Goal: Task Accomplishment & Management: Complete application form

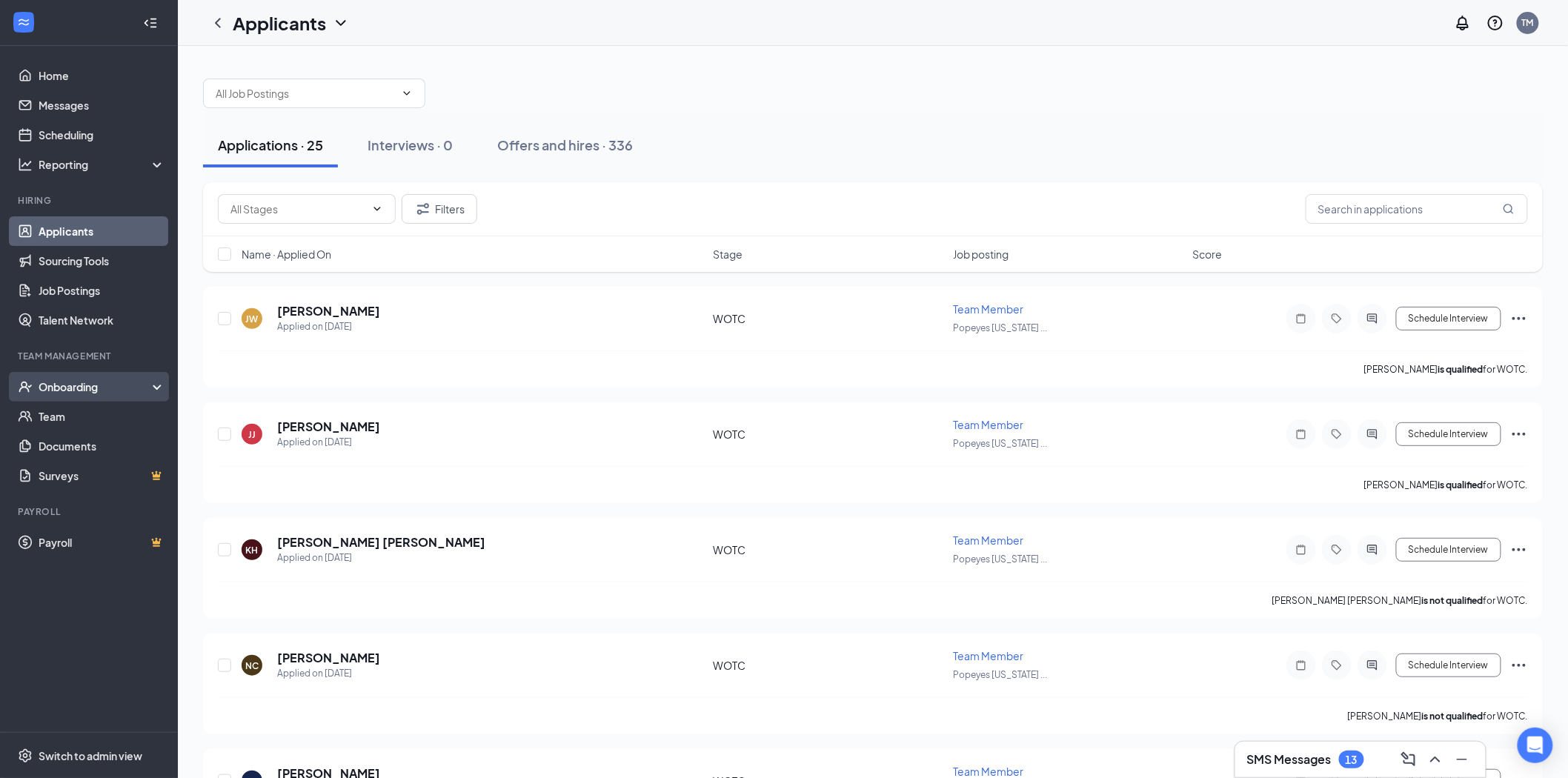
click at [139, 382] on div "Onboarding" at bounding box center [95, 387] width 114 height 15
click at [113, 493] on link "Activity log" at bounding box center [101, 505] width 127 height 30
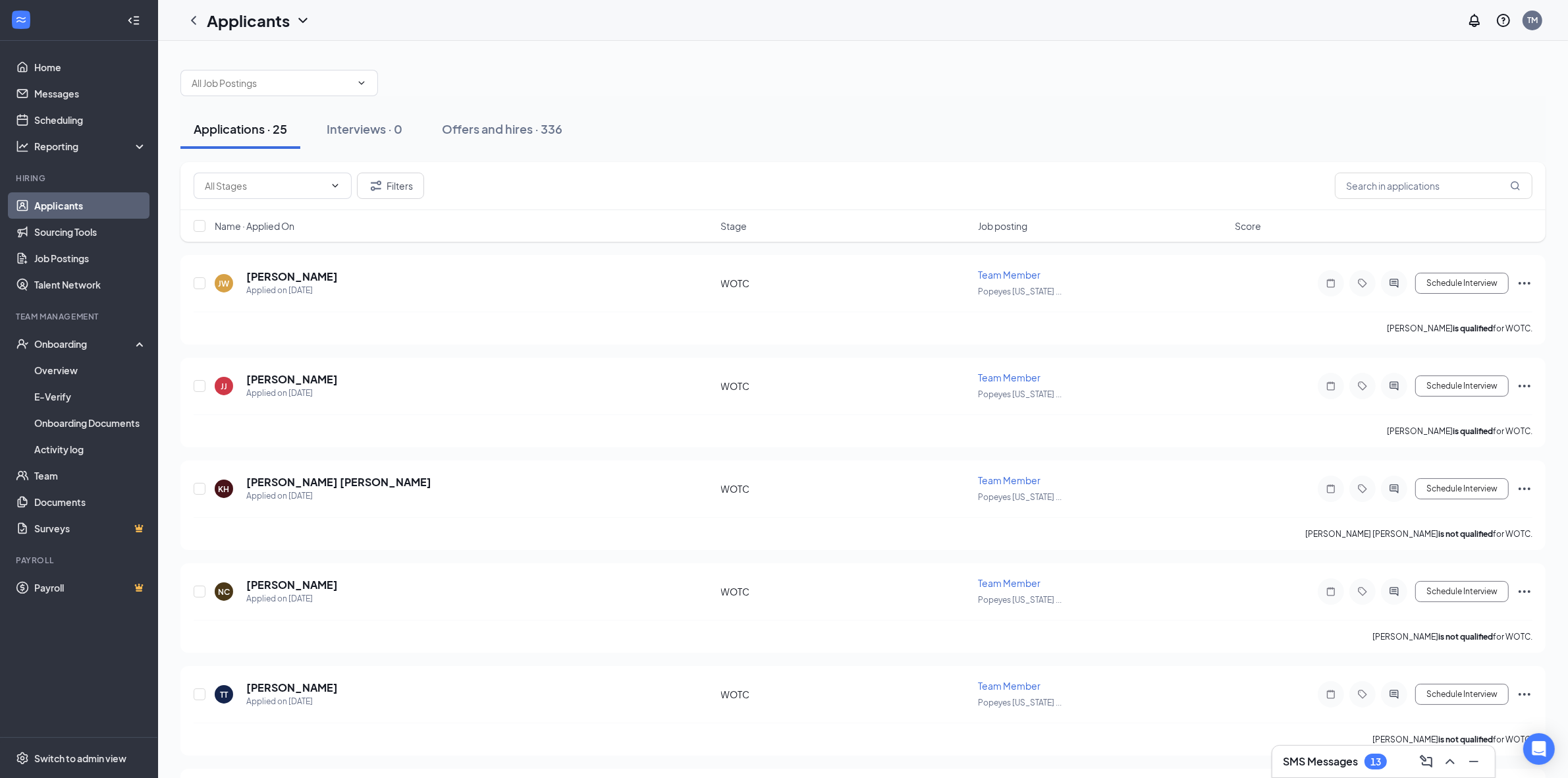
click at [74, 208] on link "Applicants" at bounding box center [90, 206] width 113 height 27
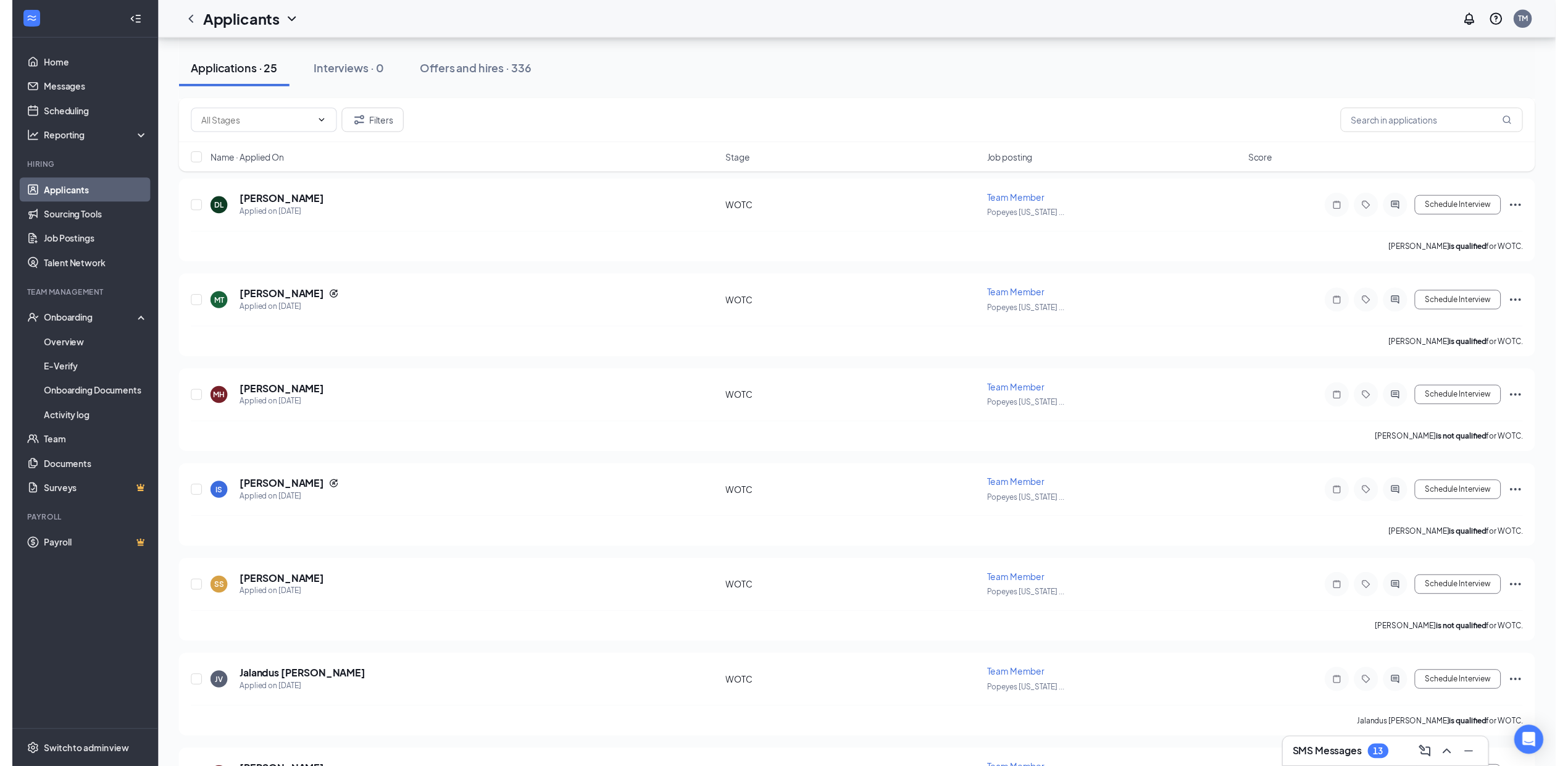
scroll to position [1055, 0]
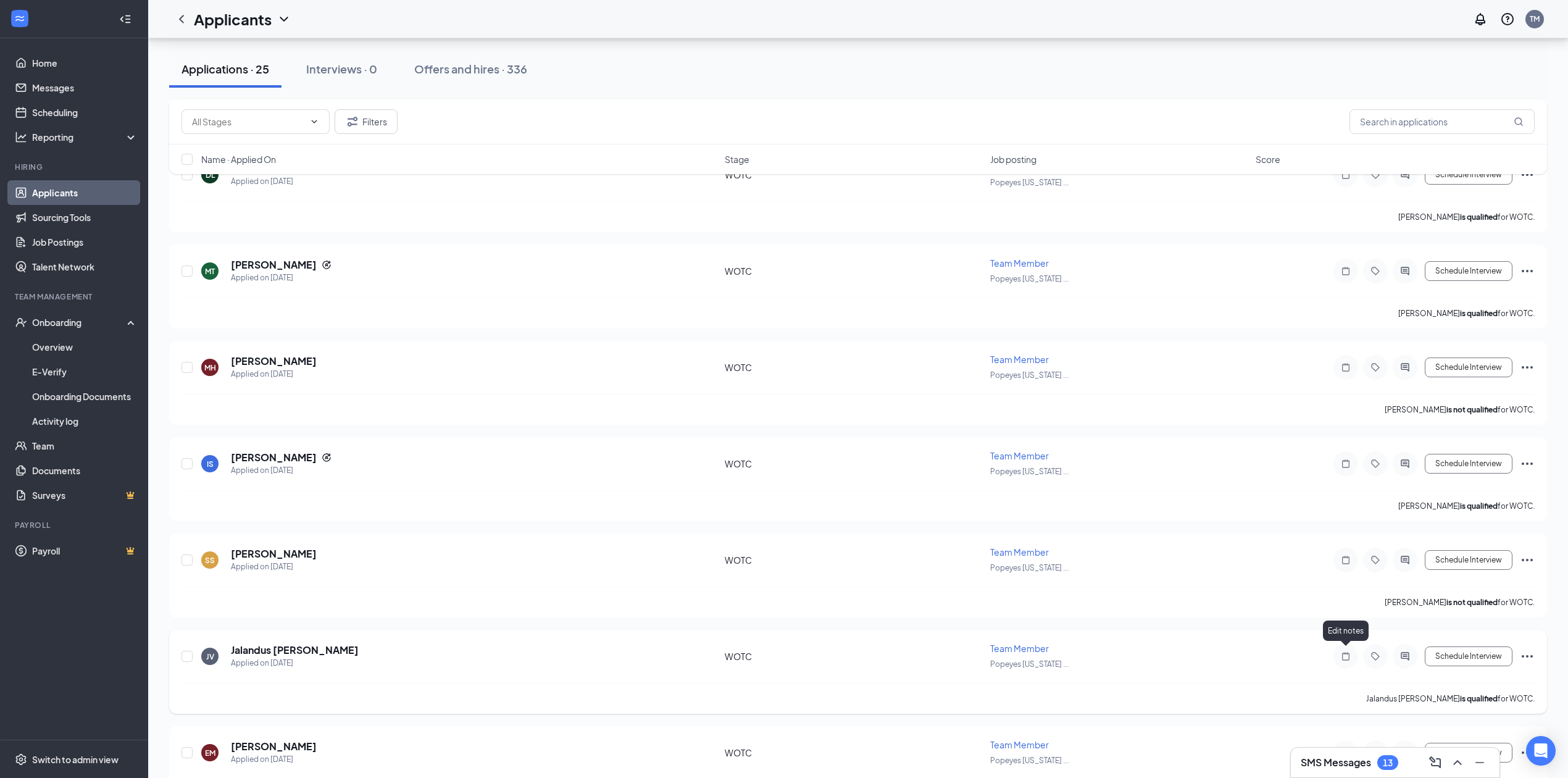
click at [1076, 529] on icon "Note" at bounding box center [1345, 656] width 14 height 10
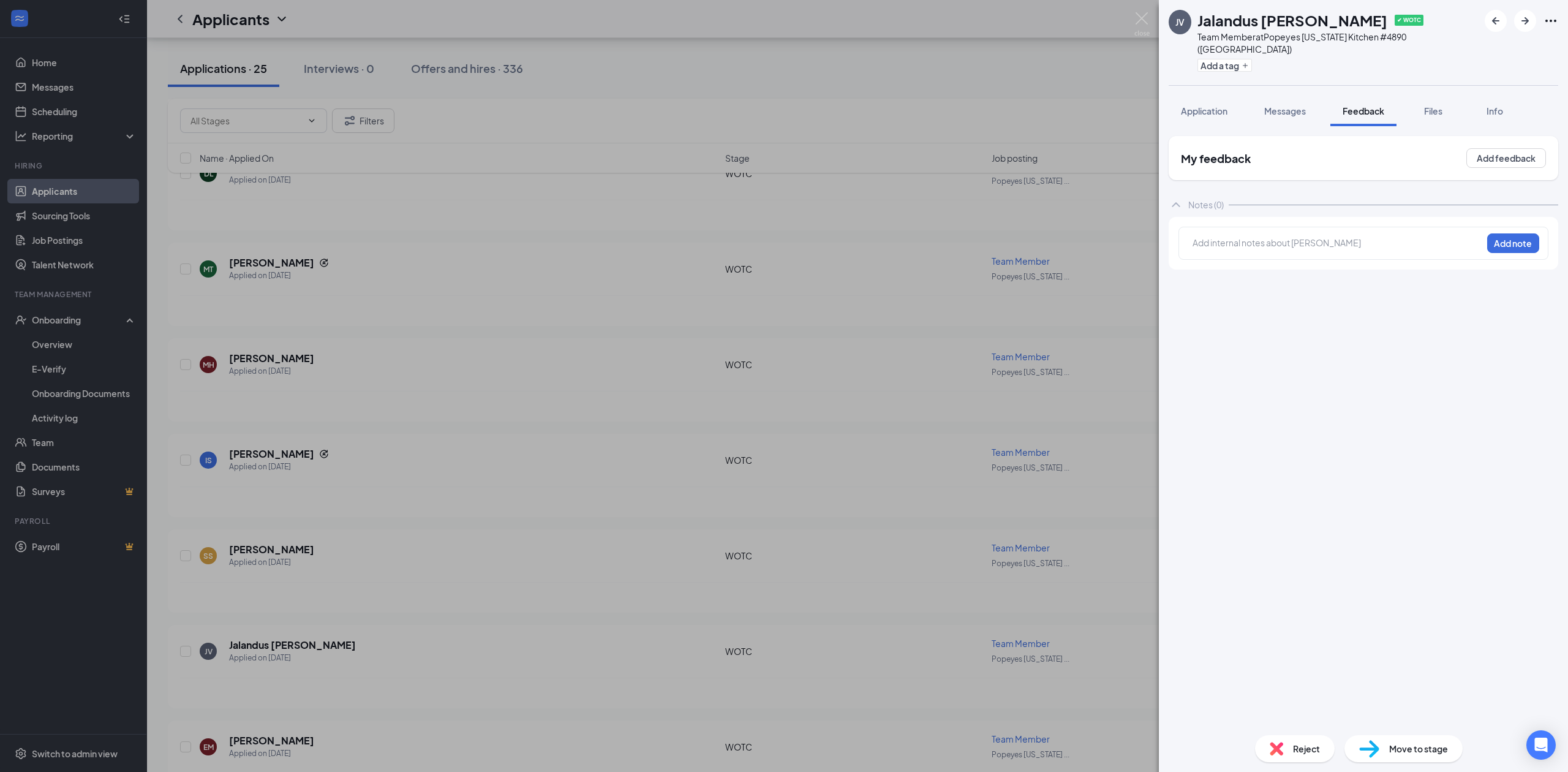
click at [1068, 13] on img at bounding box center [1142, 24] width 15 height 24
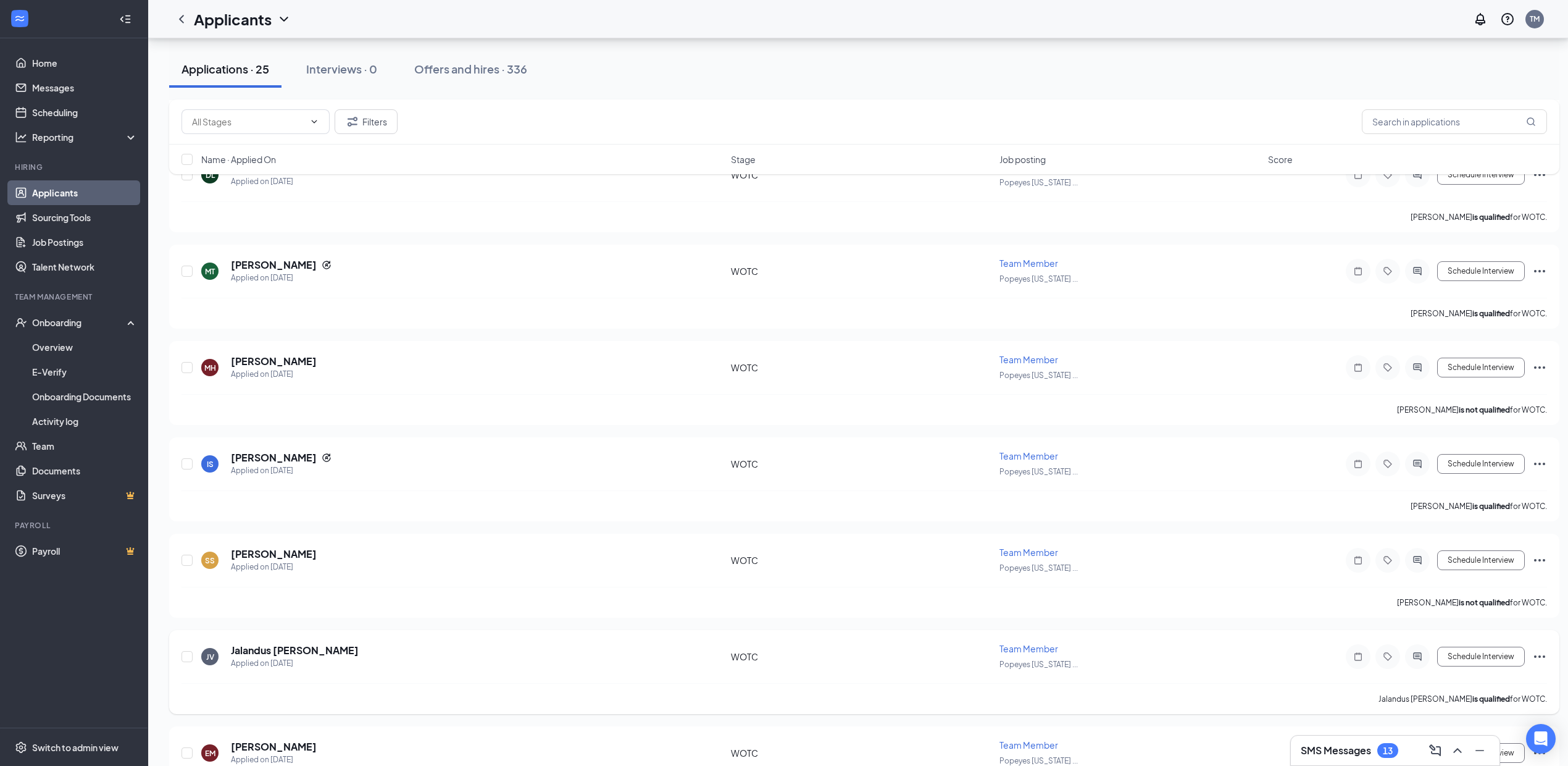
click at [1076, 530] on icon "Ellipses" at bounding box center [1539, 656] width 14 height 15
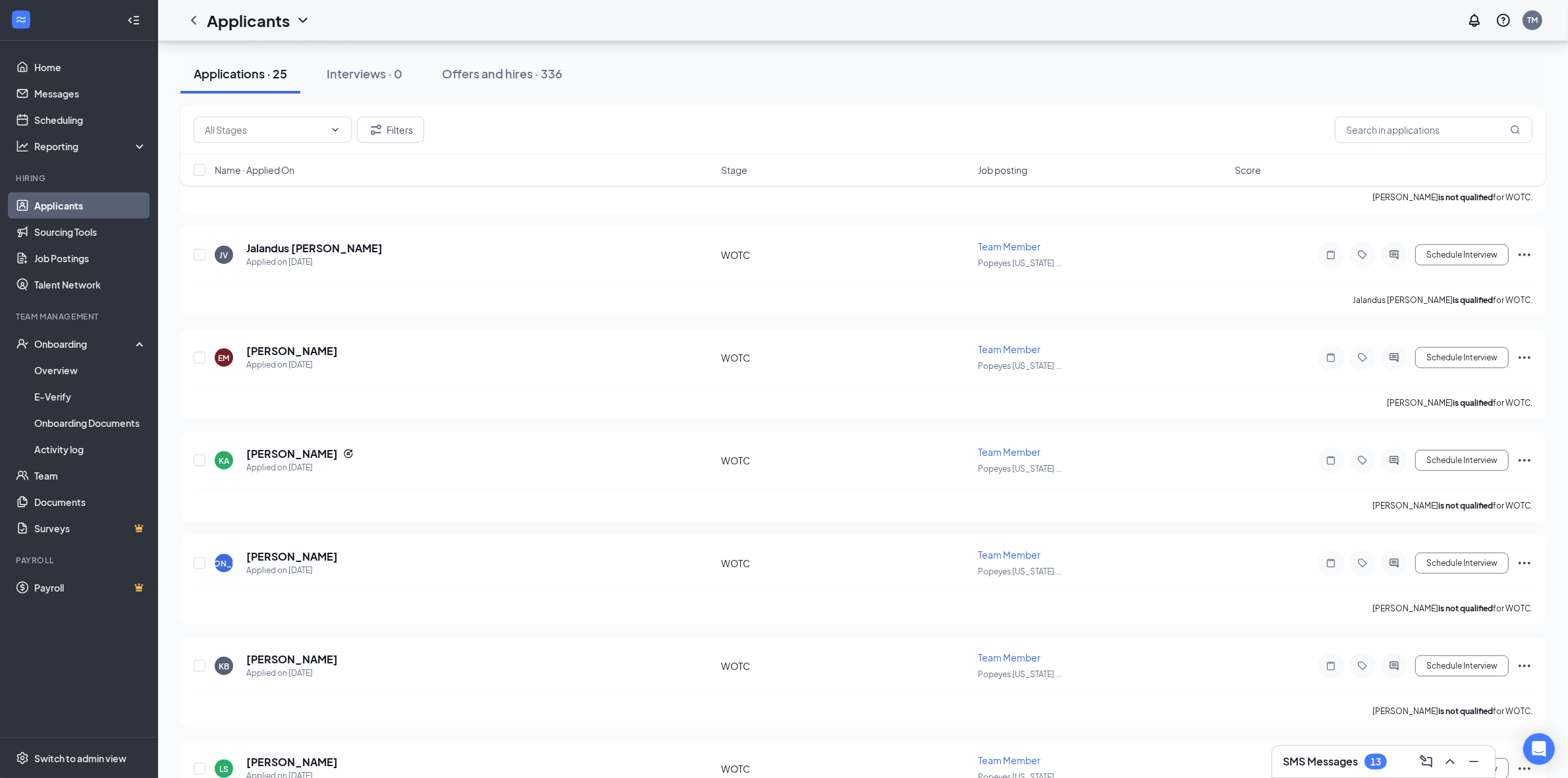
scroll to position [1609, 0]
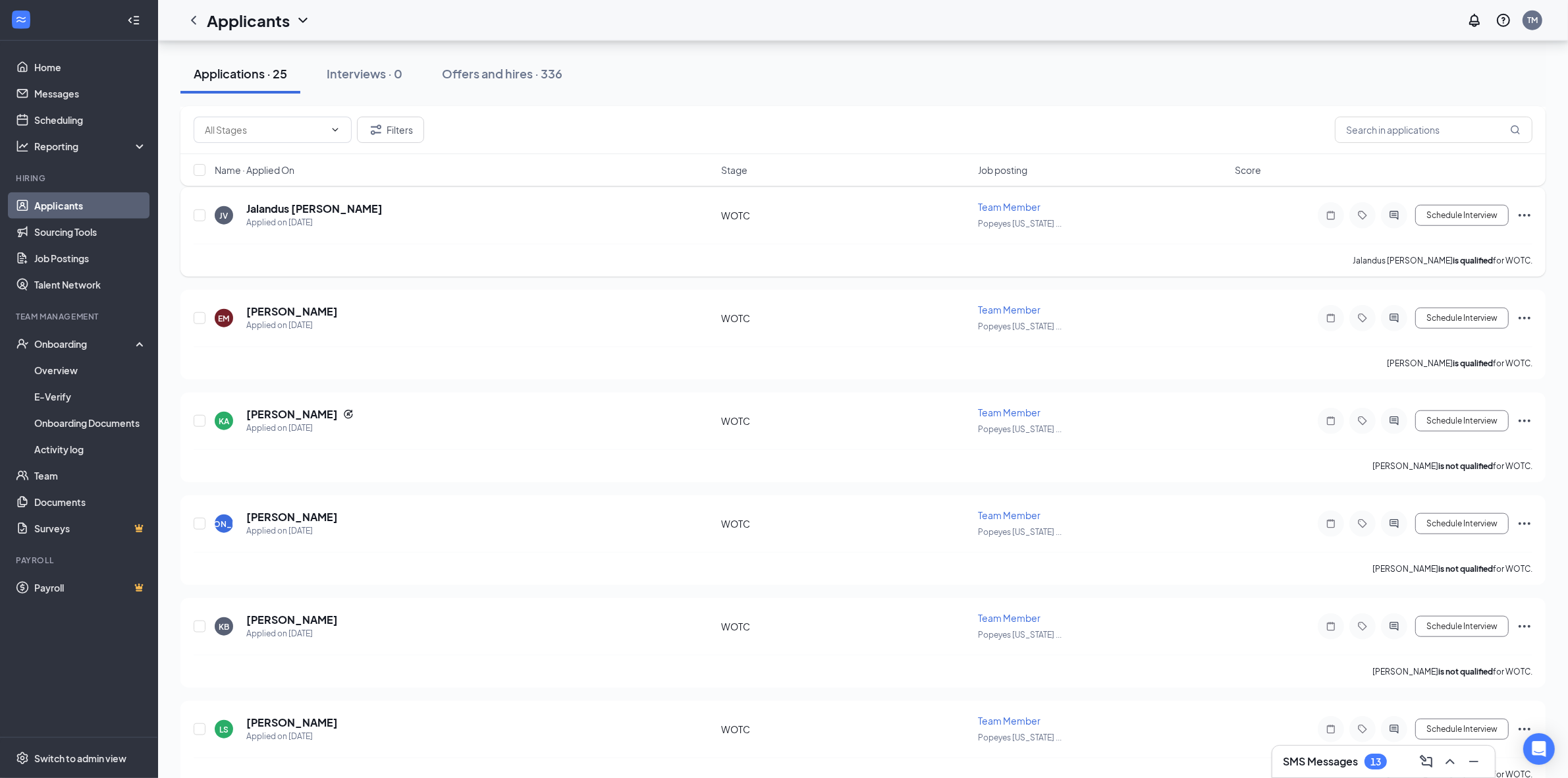
click at [1148, 214] on icon "Ellipses" at bounding box center [1525, 216] width 12 height 3
click at [1148, 430] on p "Reject" at bounding box center [1466, 429] width 113 height 13
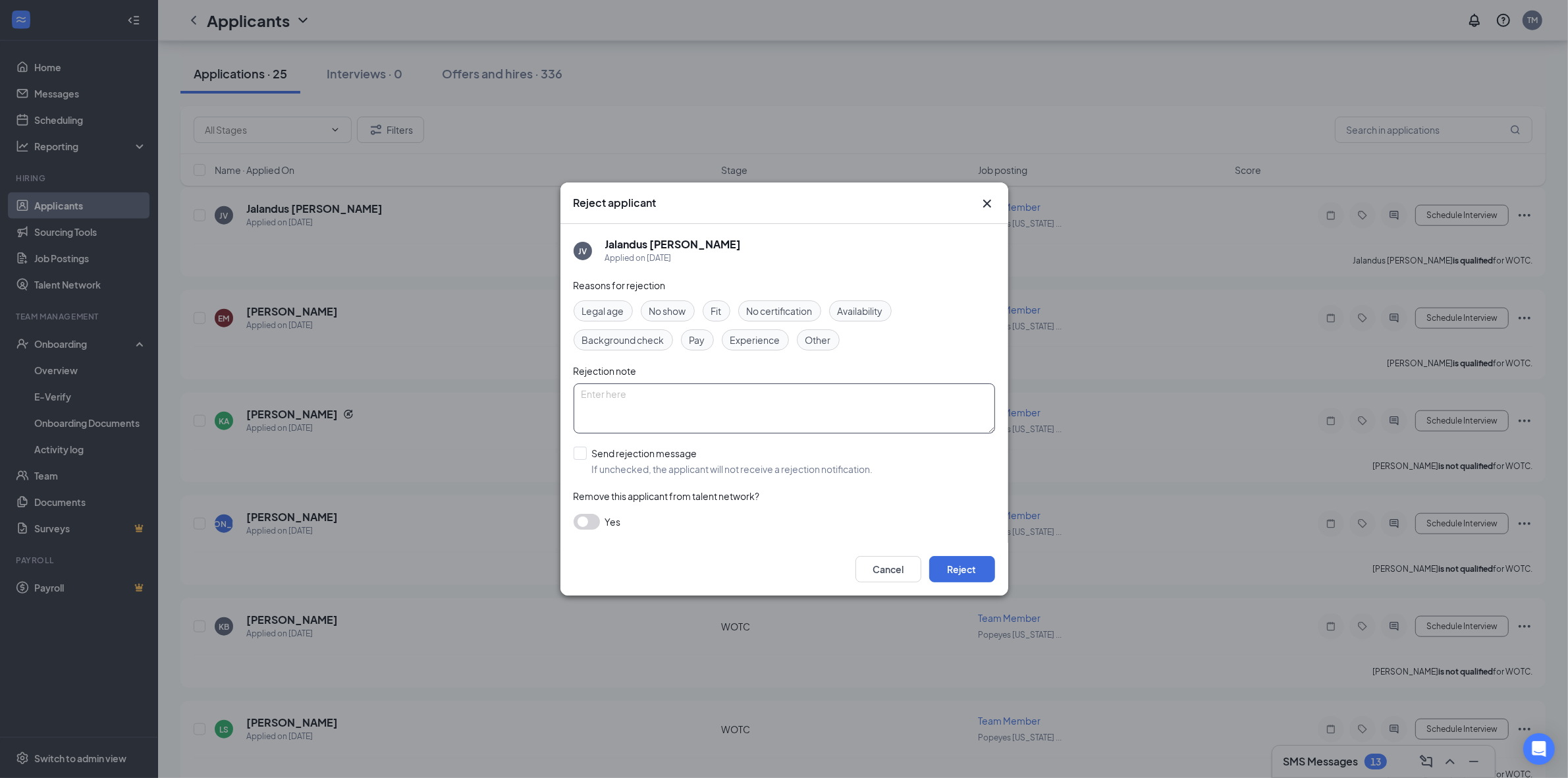
click at [596, 390] on textarea at bounding box center [784, 408] width 421 height 50
type textarea "to much job hirtory"
click at [959, 564] on button "Reject" at bounding box center [962, 570] width 66 height 27
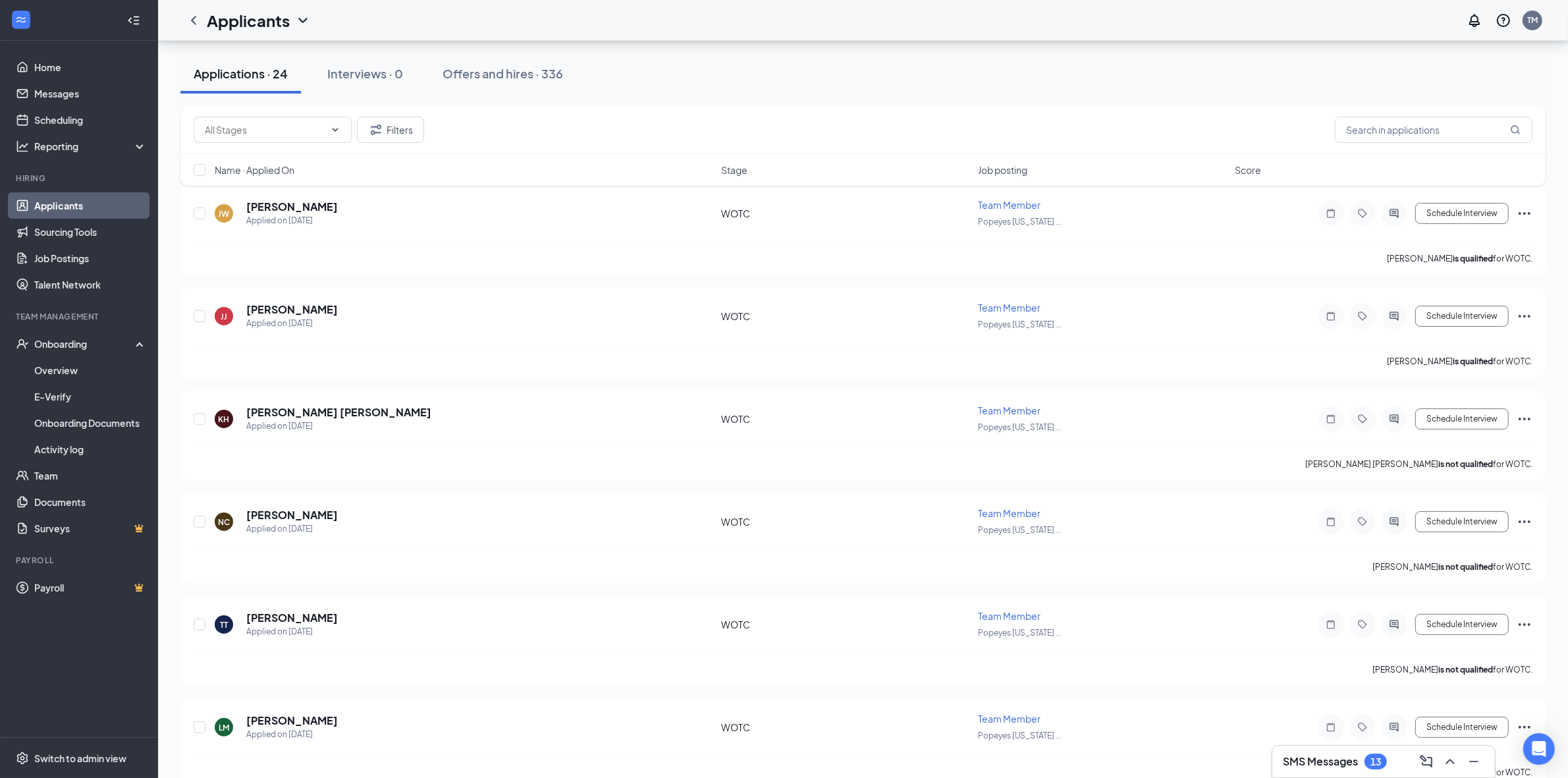
scroll to position [46, 0]
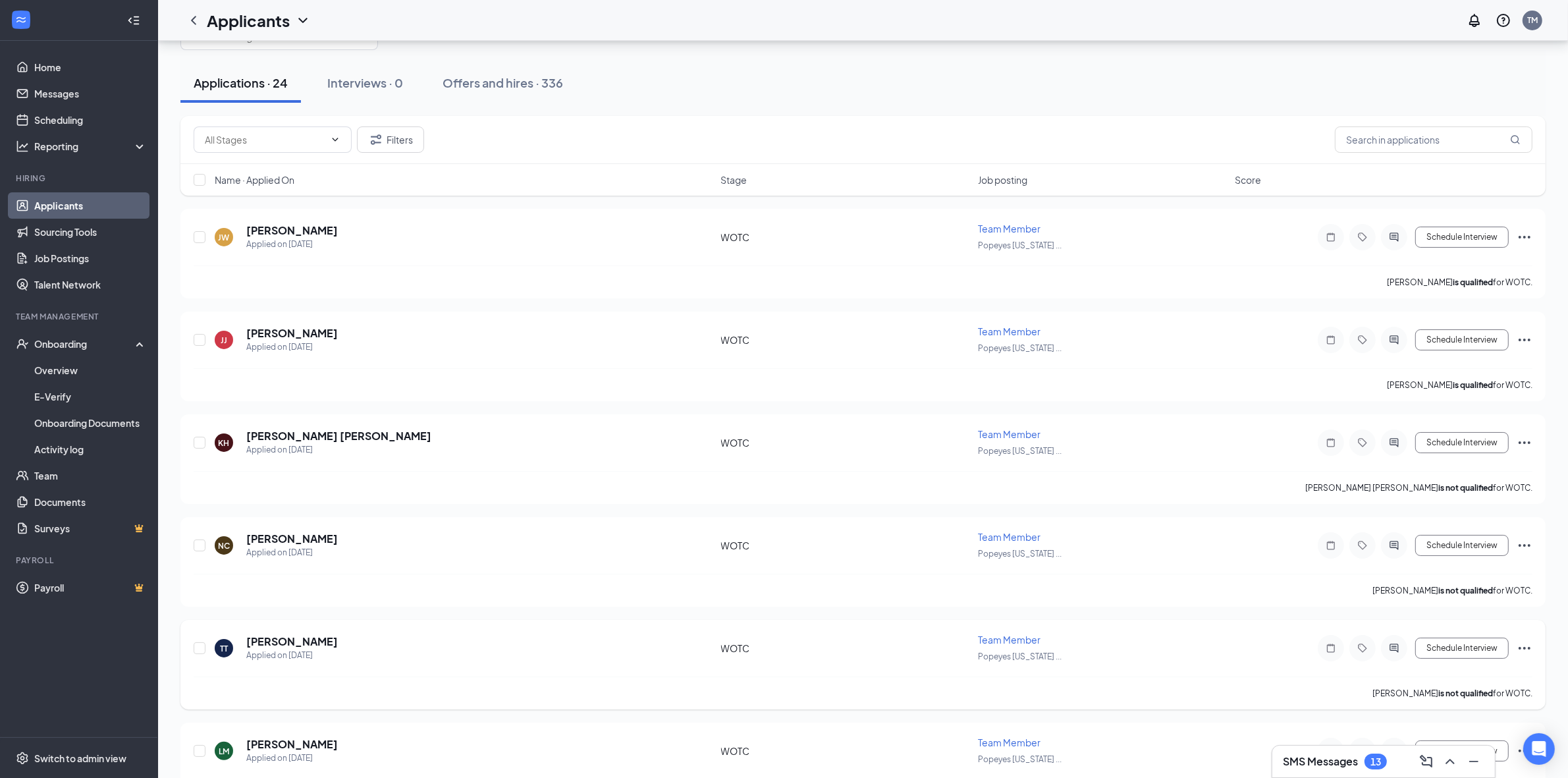
click at [1148, 565] on icon "Ellipses" at bounding box center [1524, 648] width 15 height 15
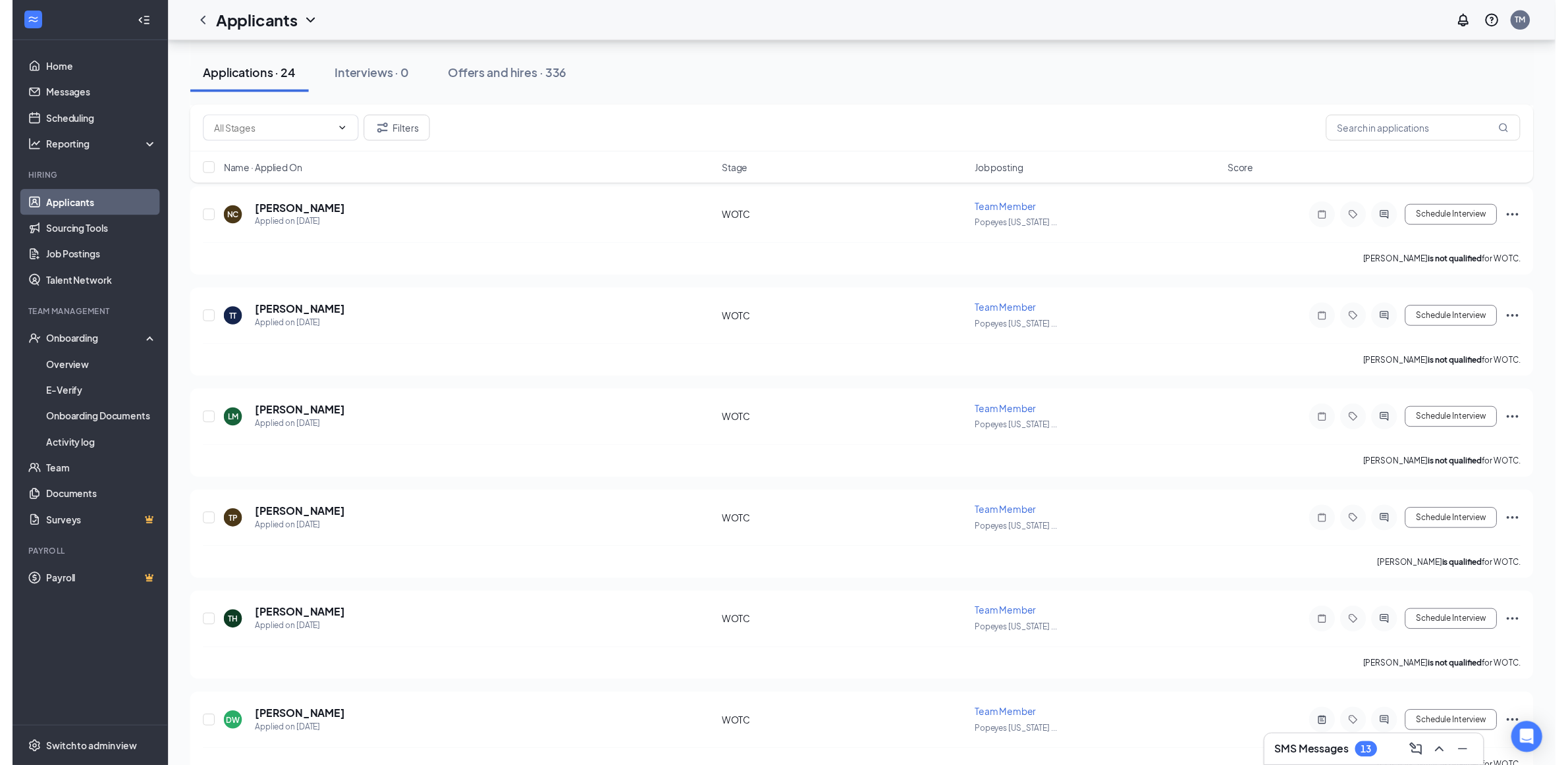
scroll to position [376, 0]
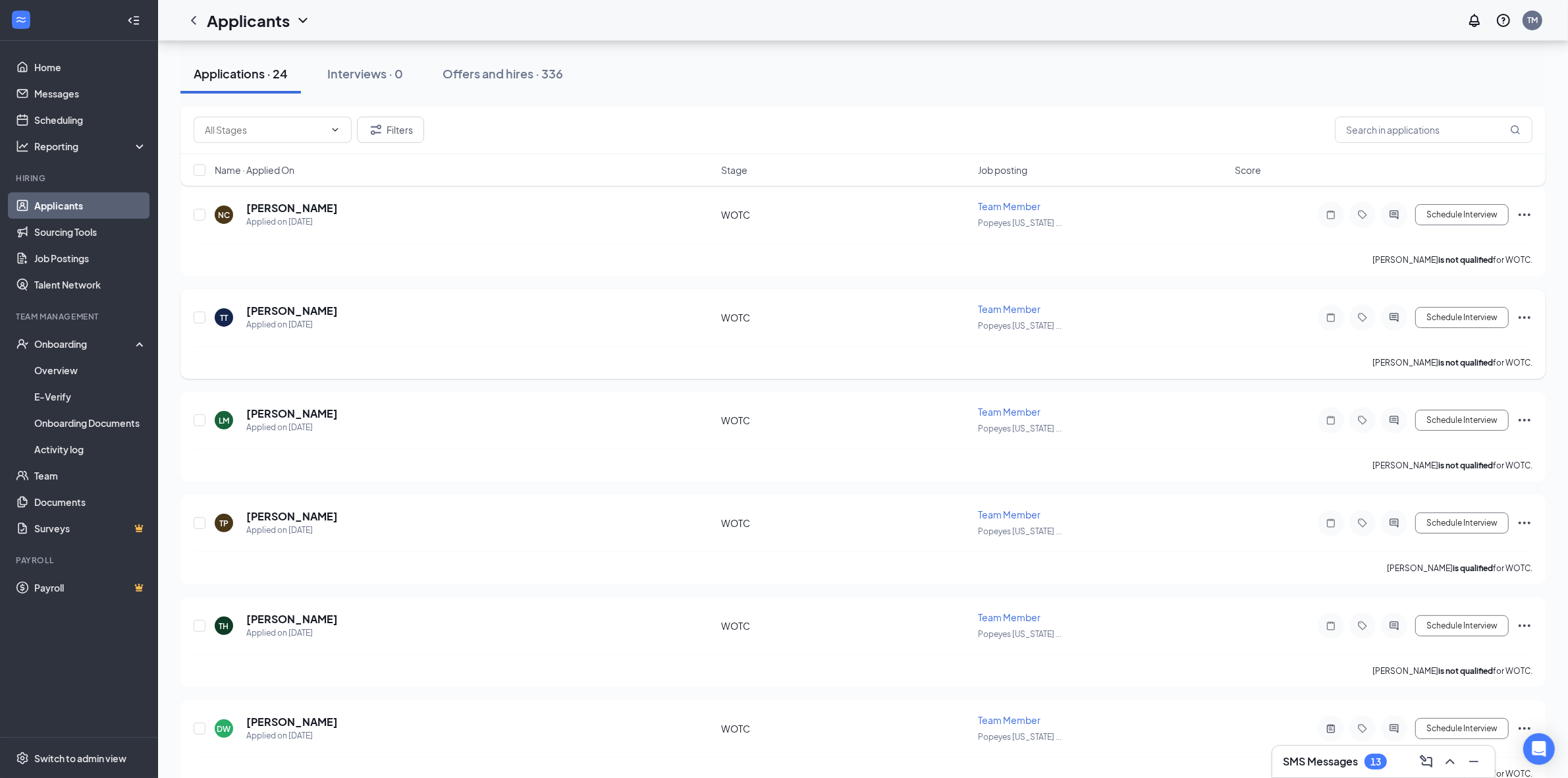
click at [805, 339] on div "TT Tripp Taylor Applied on Sep 13 WOTC Team Member Popeyes Louisiana ... Schedu…" at bounding box center [863, 323] width 1339 height 43
click at [554, 340] on div "TT Tripp Taylor Applied on Sep 13 WOTC Team Member Popeyes Louisiana ... Schedu…" at bounding box center [863, 323] width 1339 height 43
click at [281, 312] on h5 "[PERSON_NAME]" at bounding box center [292, 311] width 91 height 15
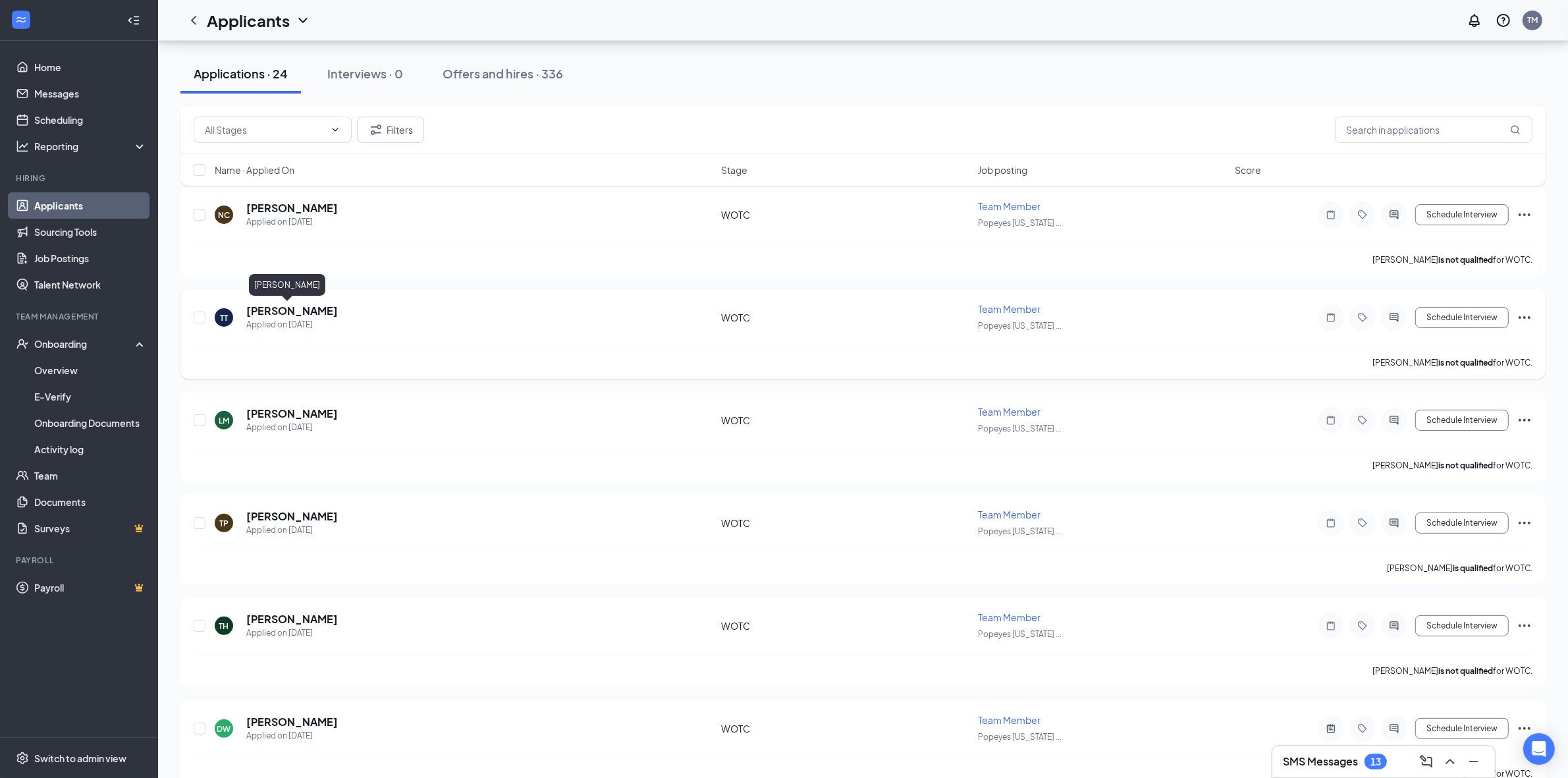
click at [281, 312] on body "Home Messages Scheduling Reporting Hiring Applicants Sourcing Tools Job Posting…" at bounding box center [784, 13] width 1568 height 778
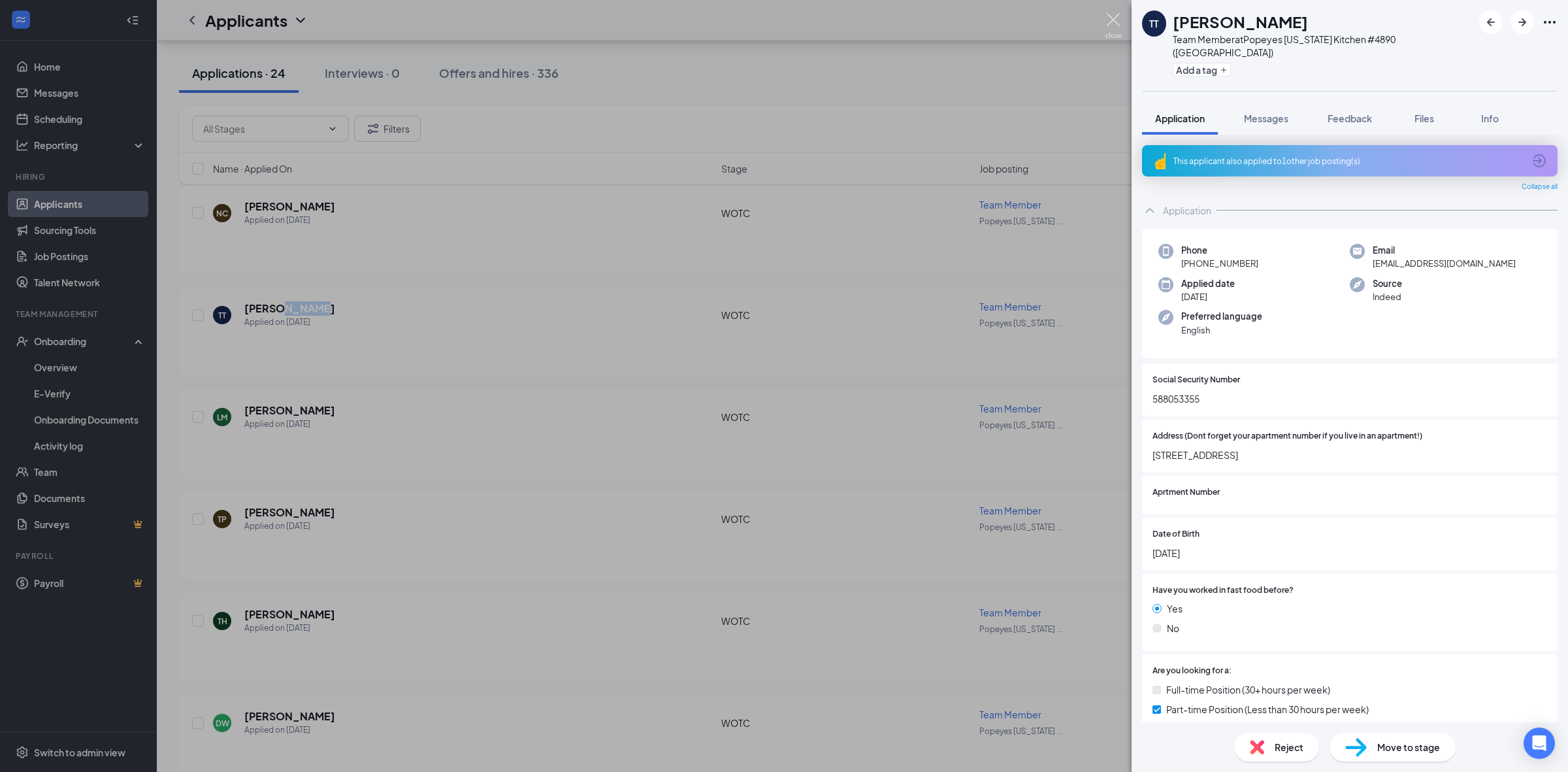
click at [1119, 16] on img at bounding box center [1114, 26] width 16 height 26
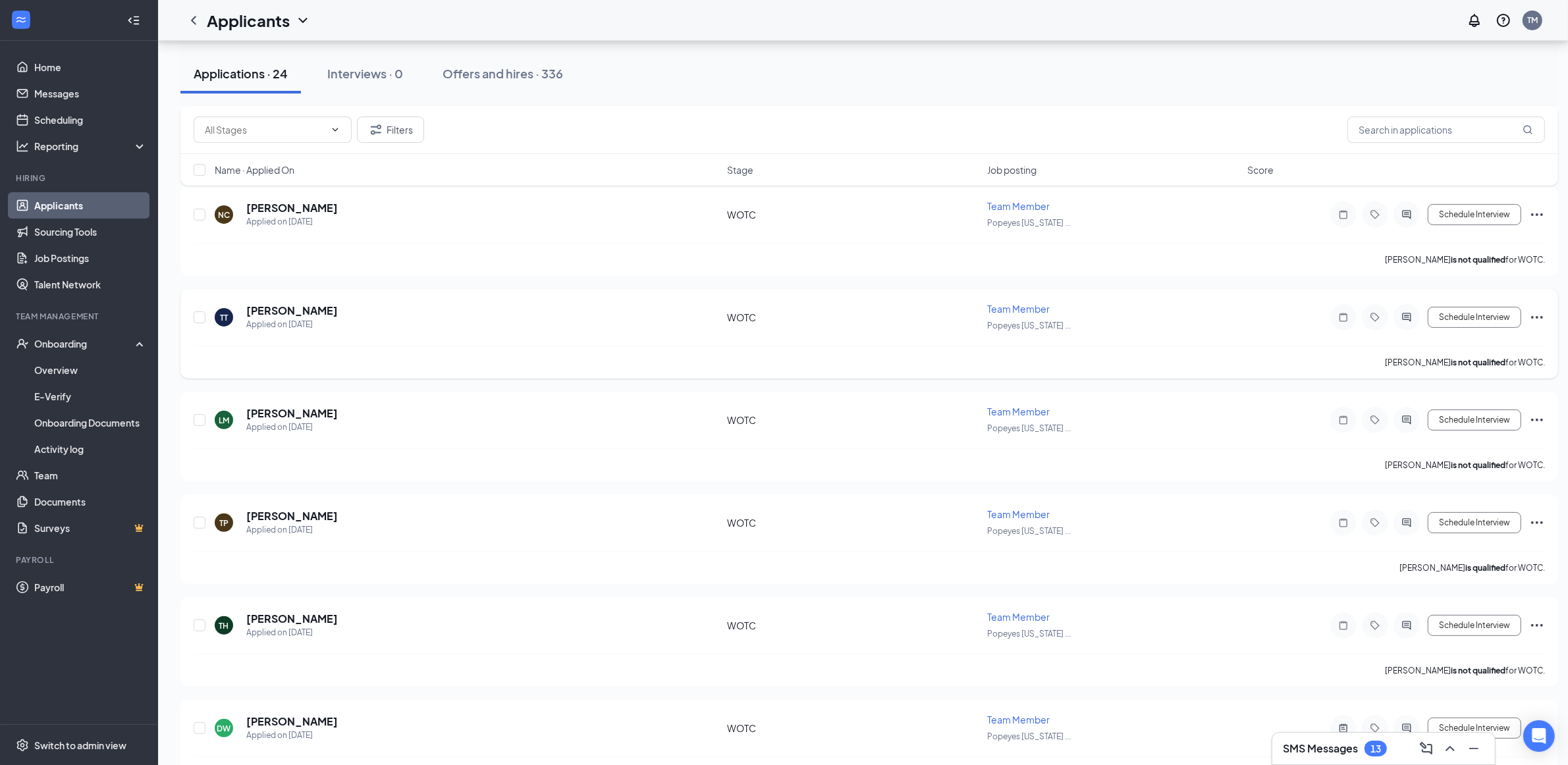
click at [1148, 314] on icon "Ellipses" at bounding box center [1536, 317] width 15 height 15
click at [1148, 465] on p "Move to stage" at bounding box center [1478, 471] width 113 height 13
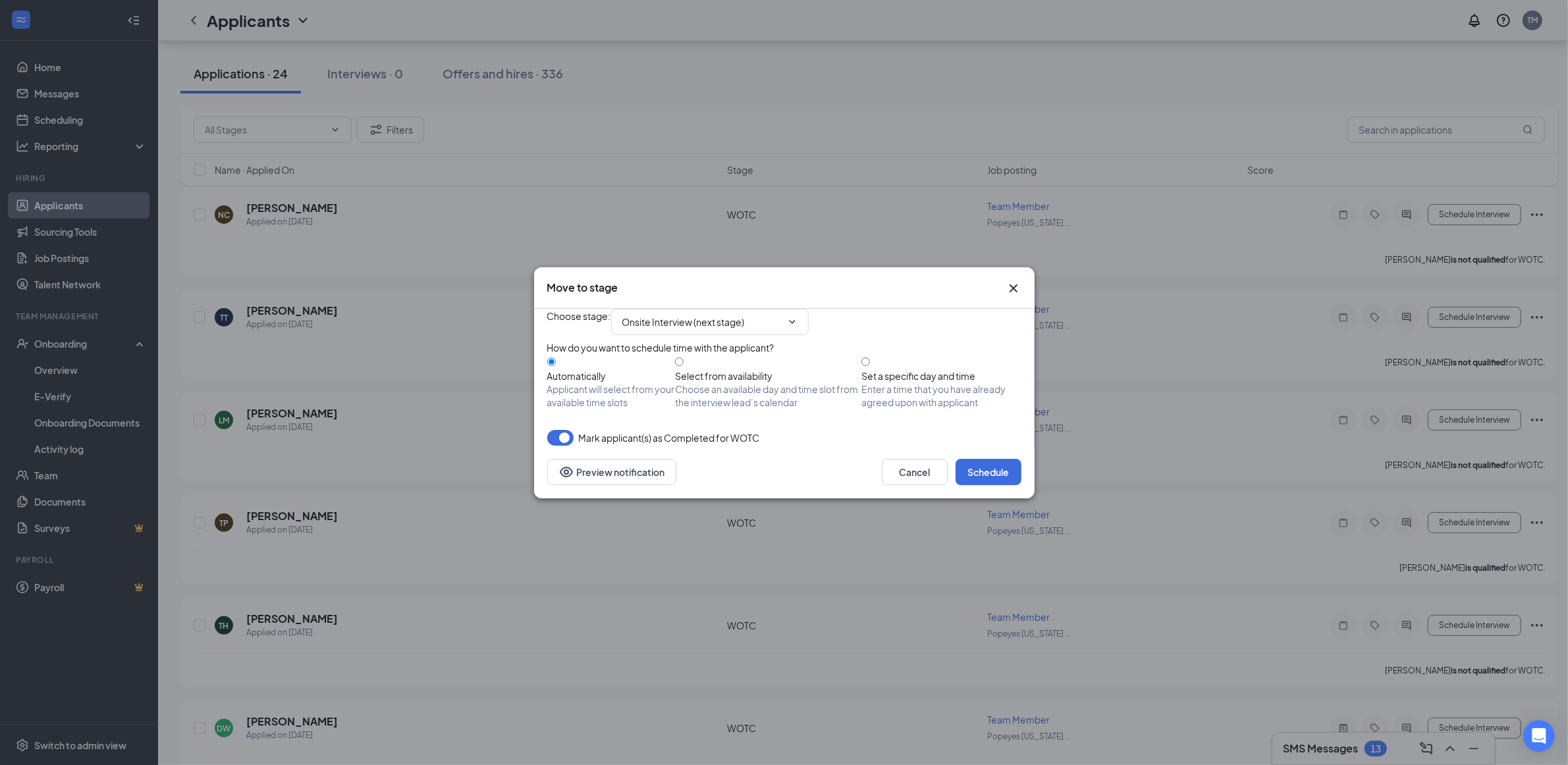
click at [1010, 281] on icon "Cross" at bounding box center [1013, 288] width 15 height 15
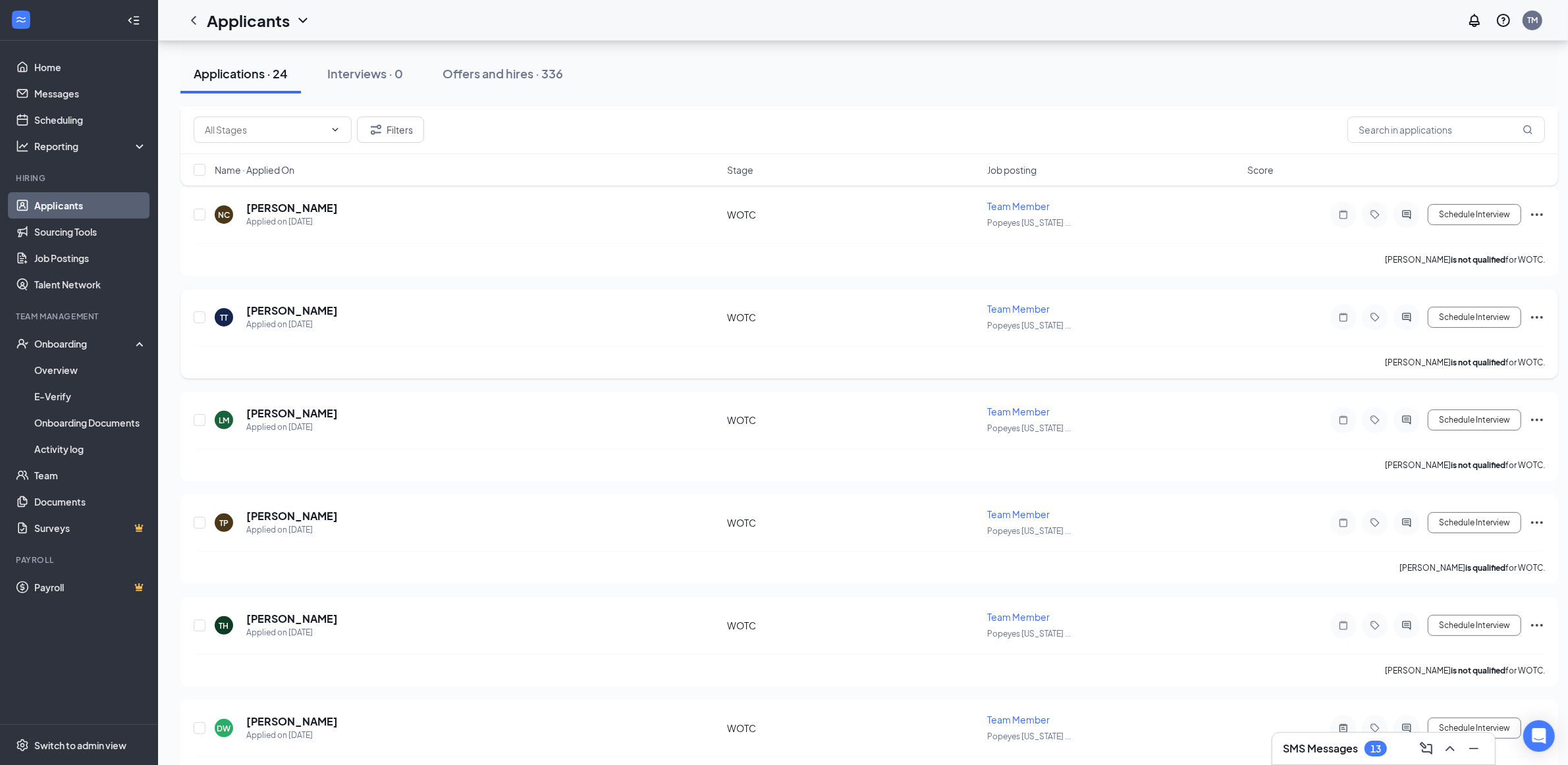
click at [1148, 309] on icon "Ellipses" at bounding box center [1536, 317] width 15 height 15
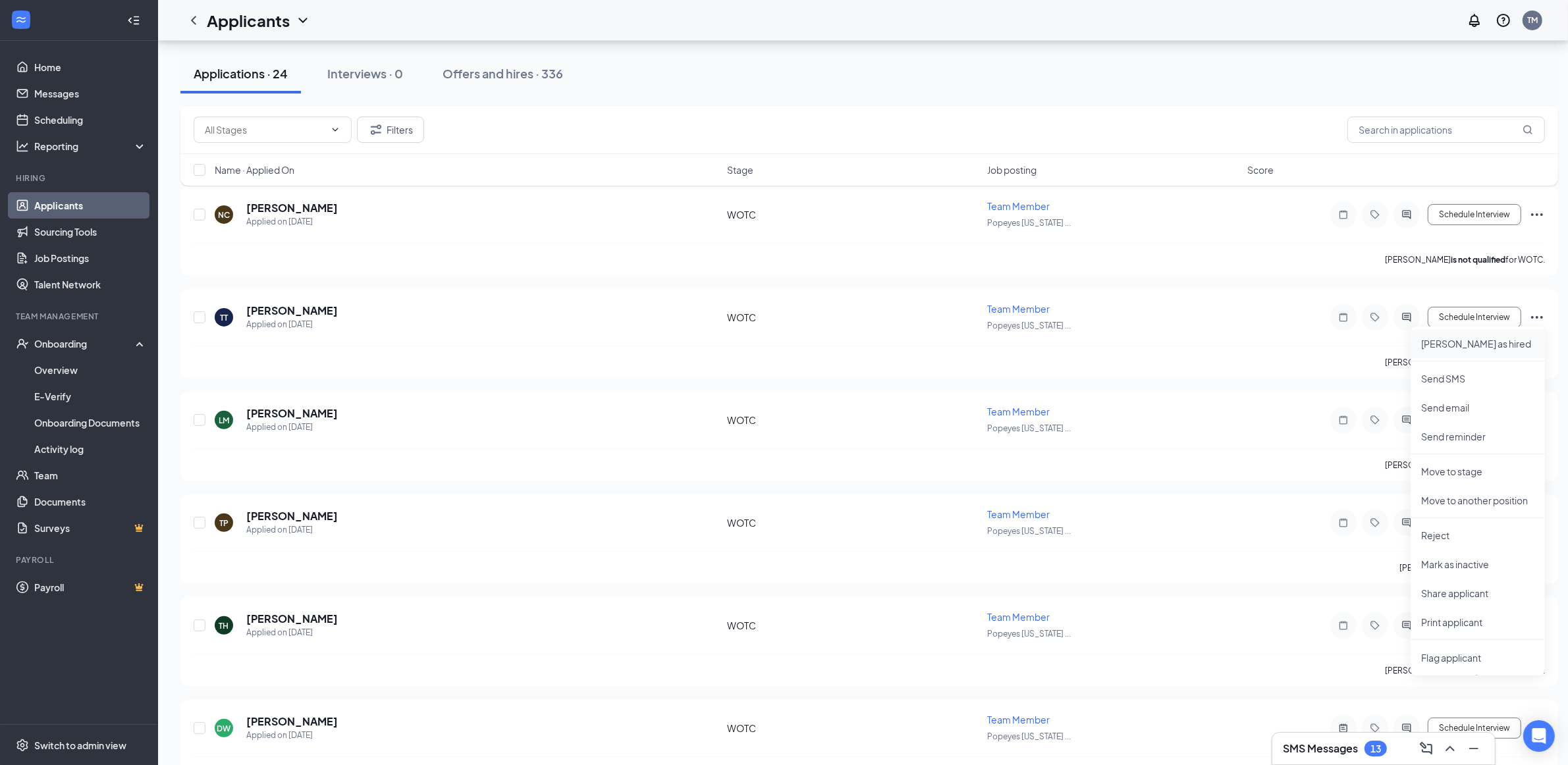
click at [1148, 343] on p "Mark as hired" at bounding box center [1478, 344] width 113 height 13
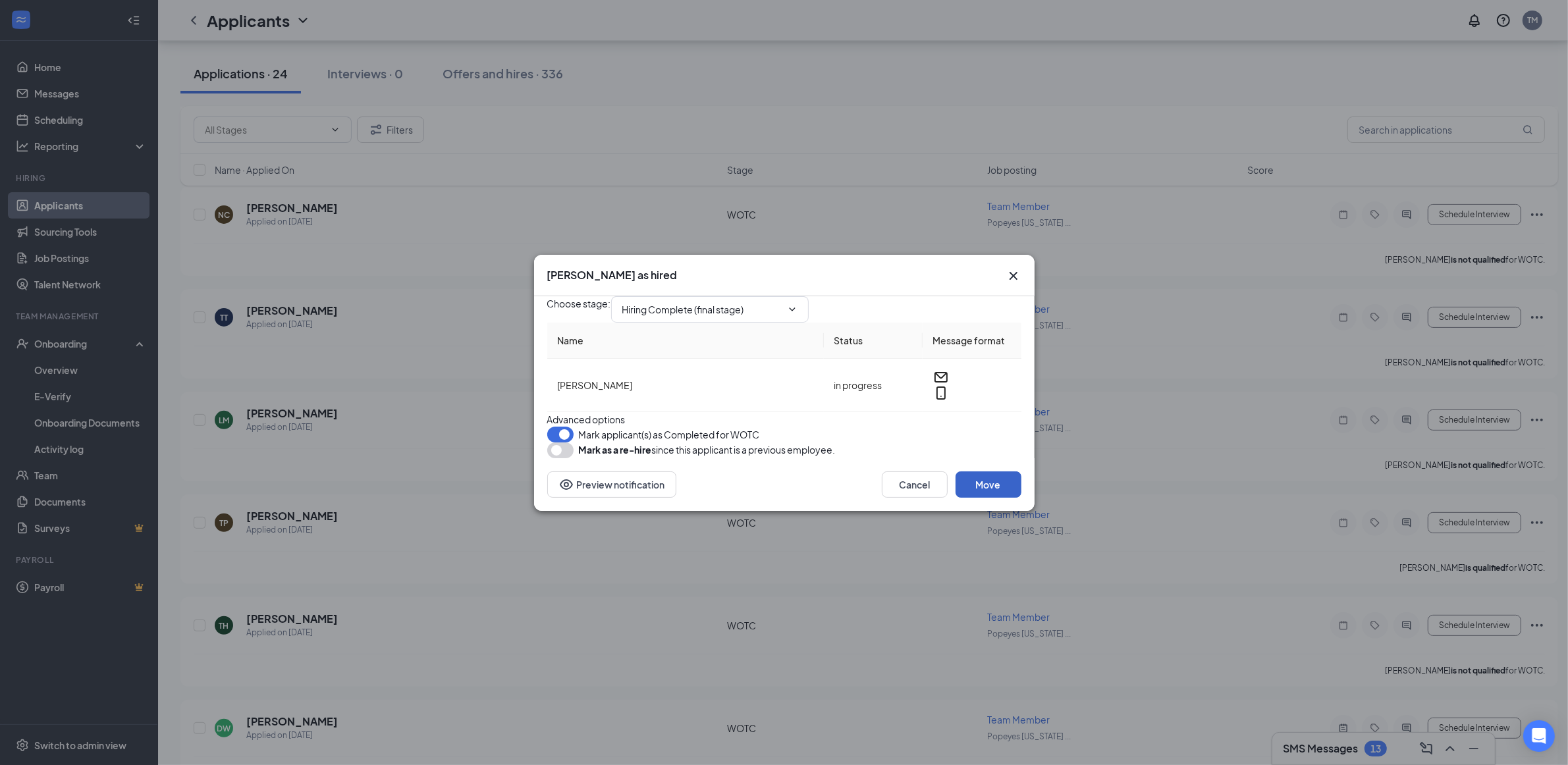
click at [988, 498] on button "Move" at bounding box center [988, 484] width 66 height 27
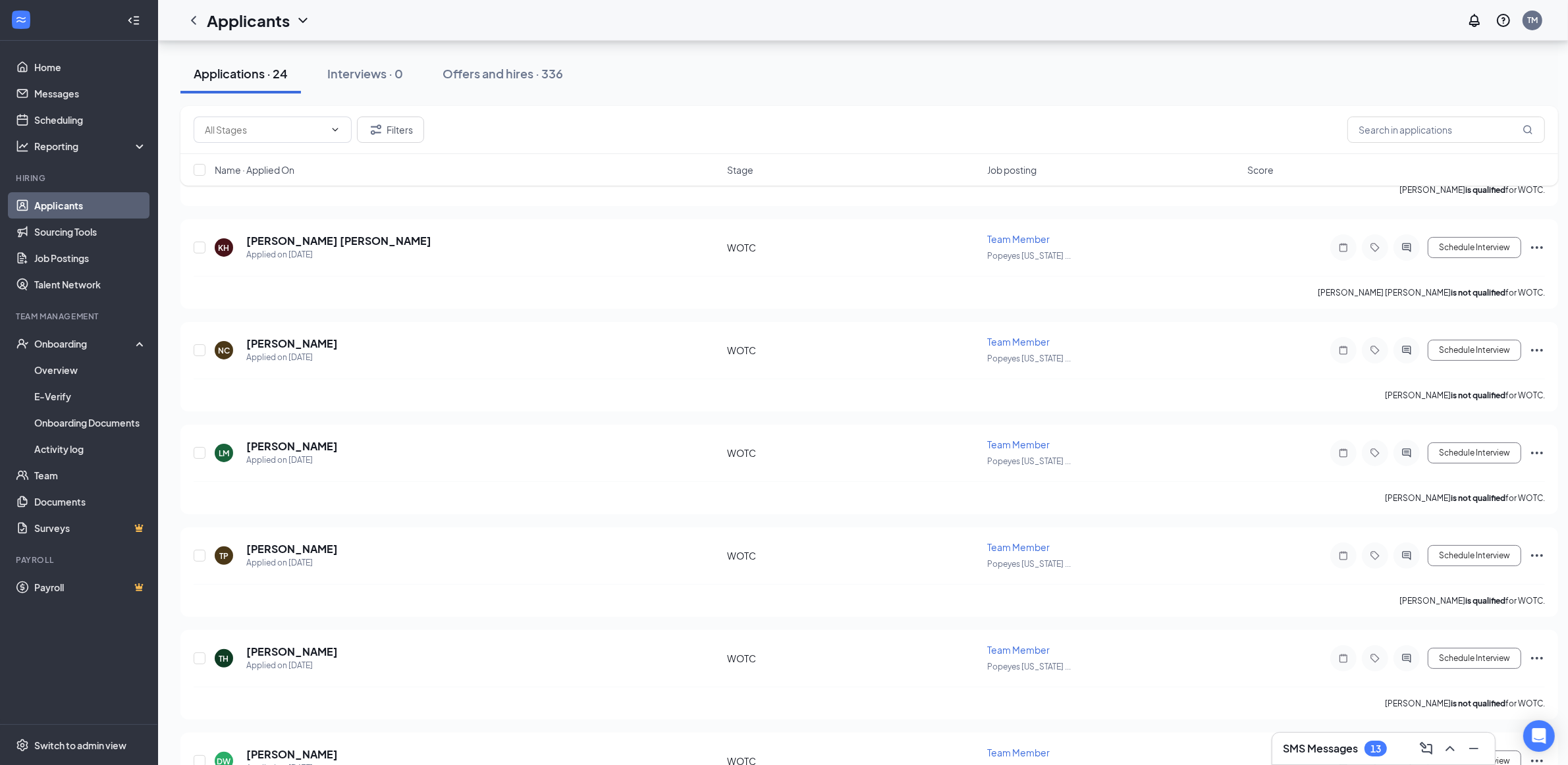
scroll to position [212, 0]
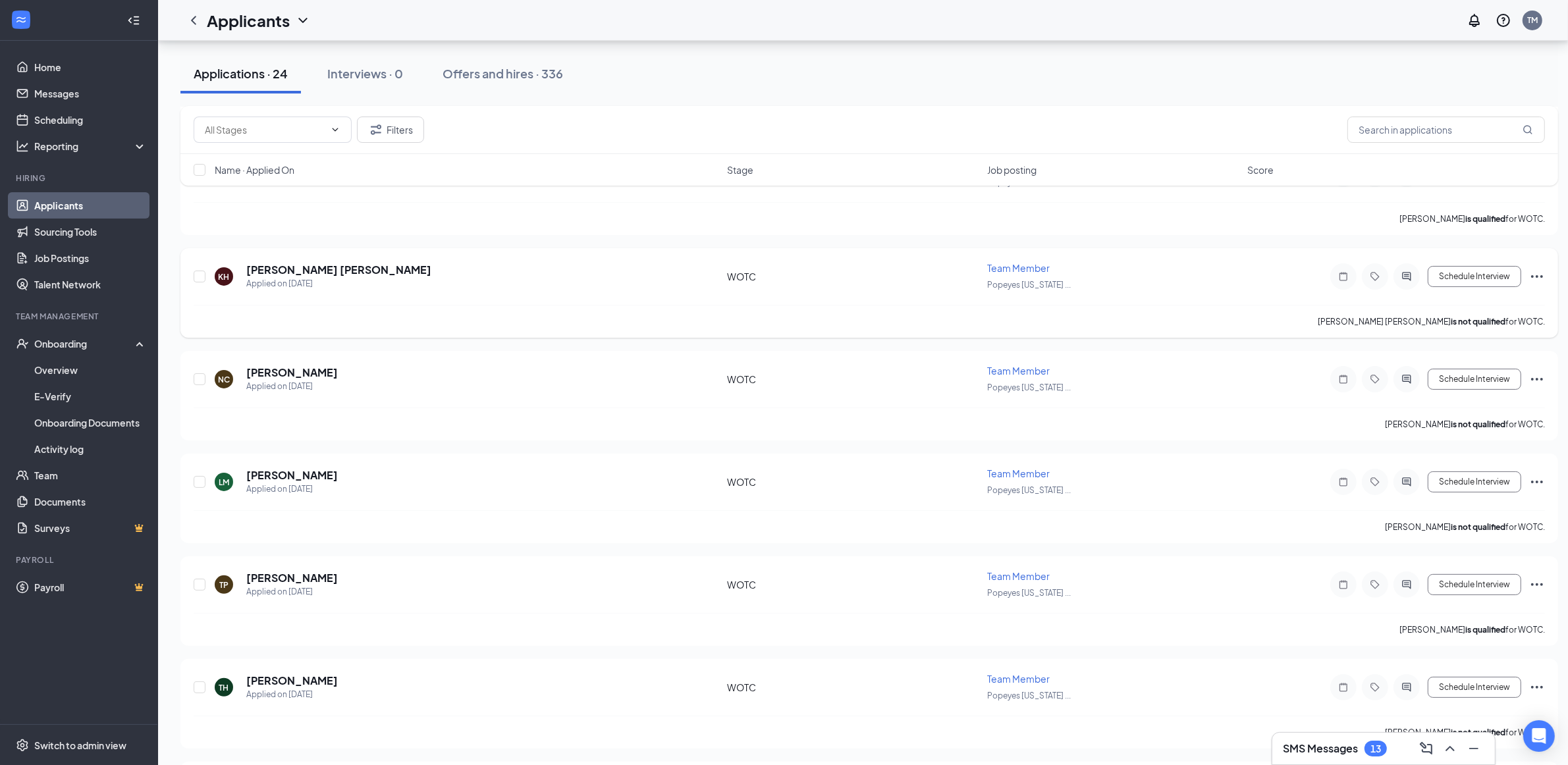
click at [1148, 271] on icon "Ellipses" at bounding box center [1536, 276] width 15 height 15
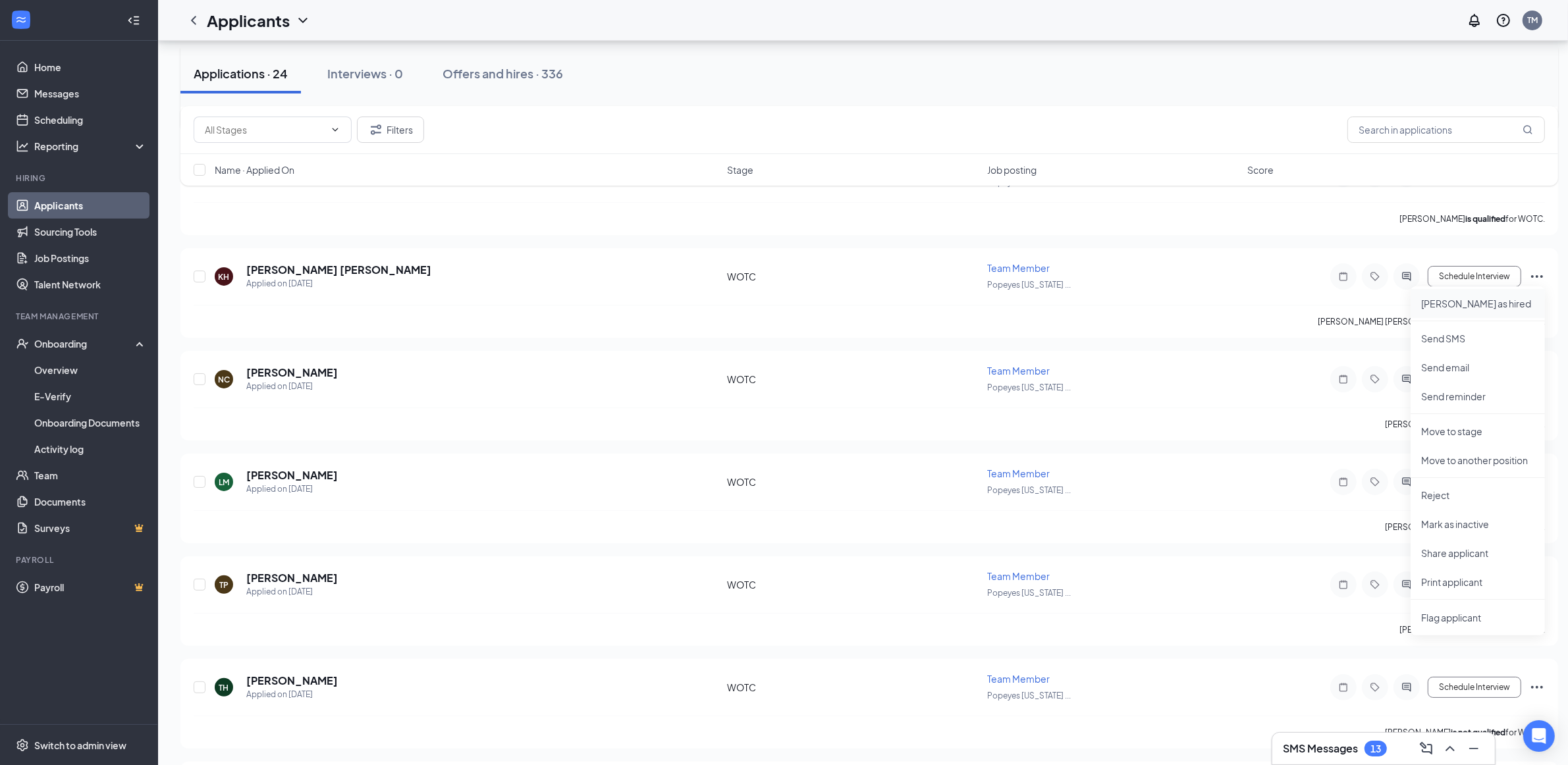
click at [1148, 305] on p "Mark as hired" at bounding box center [1478, 303] width 113 height 13
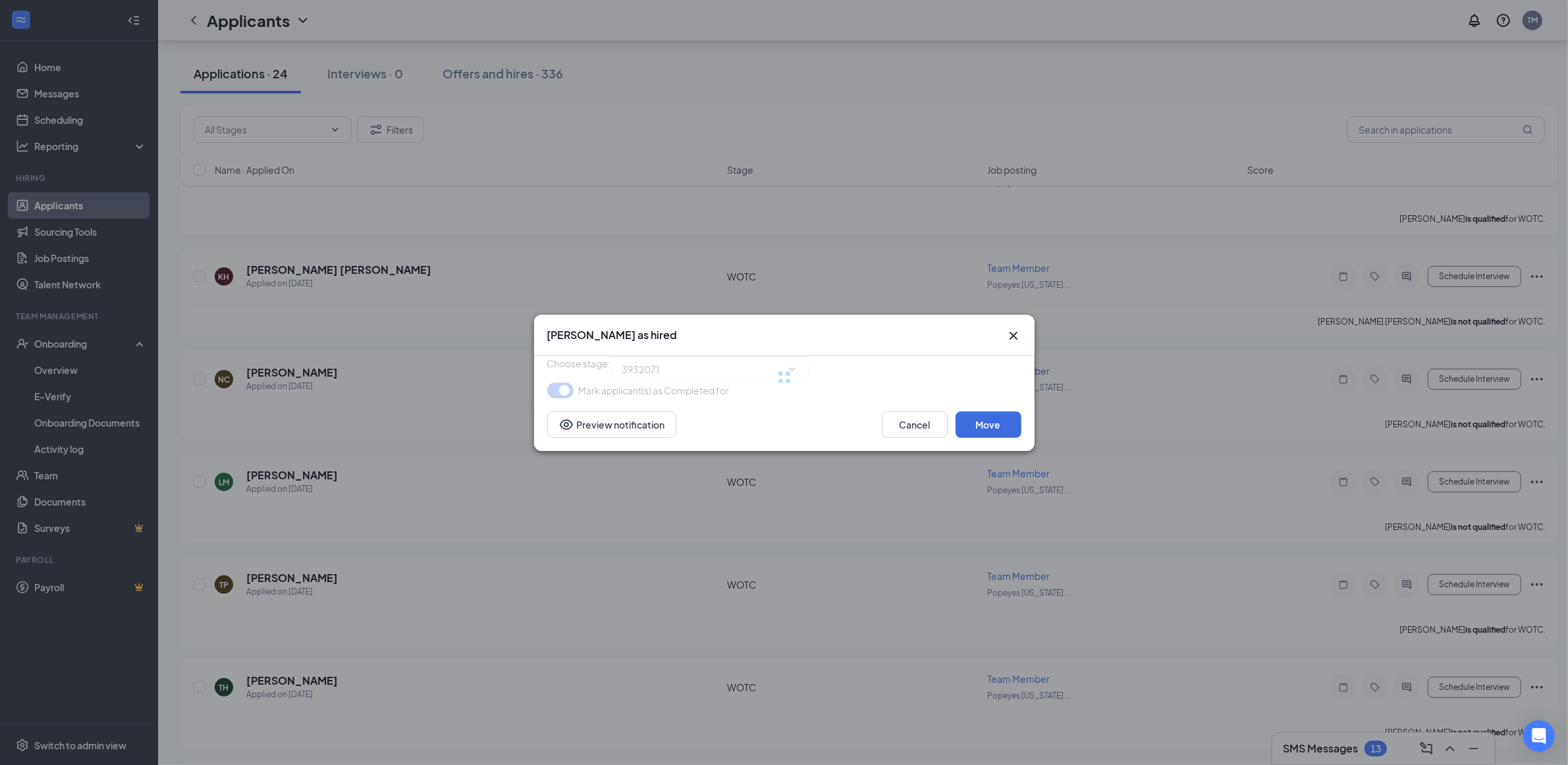
type input "Hiring Complete (final stage)"
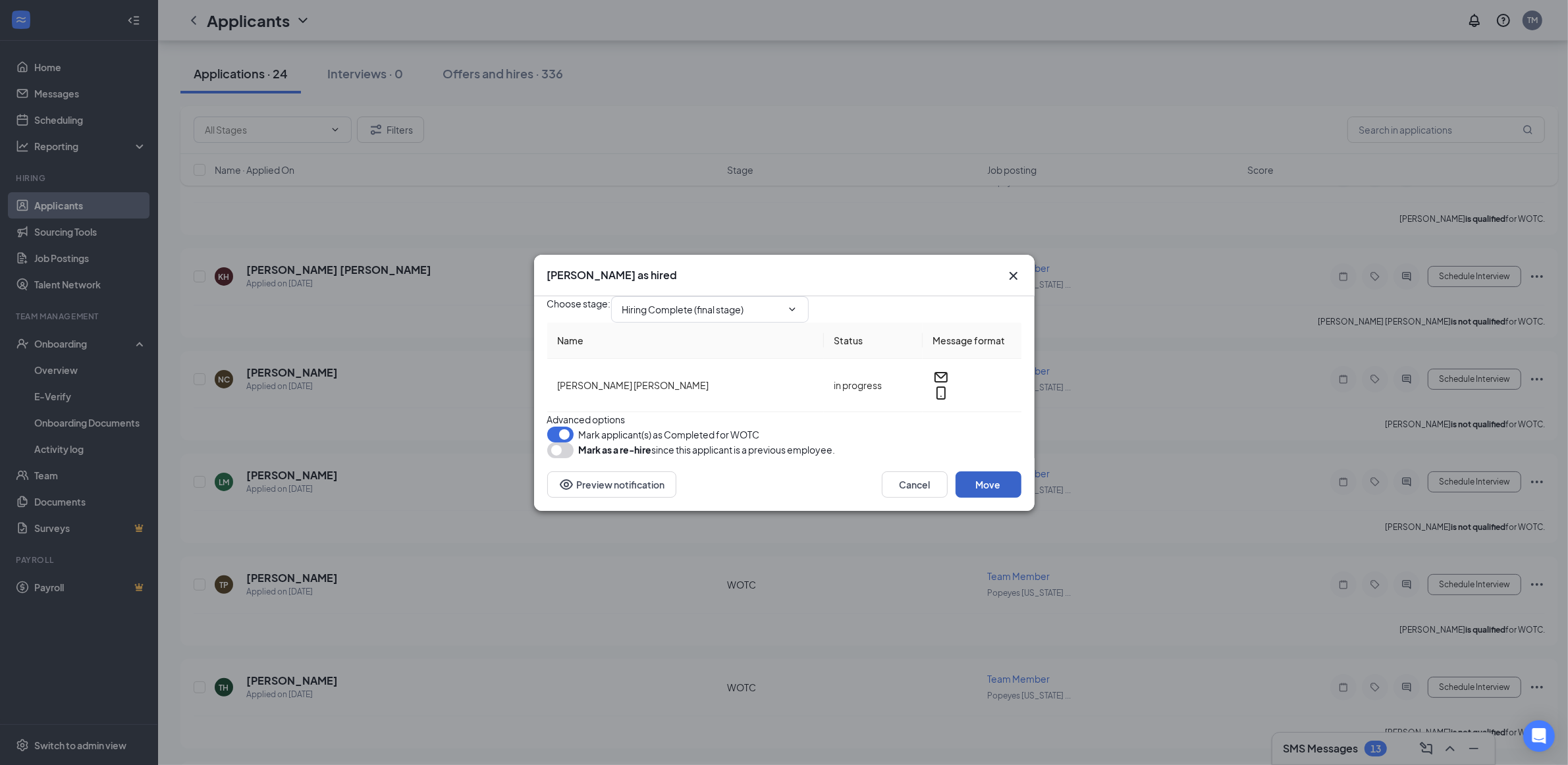
click at [985, 498] on button "Move" at bounding box center [988, 484] width 66 height 27
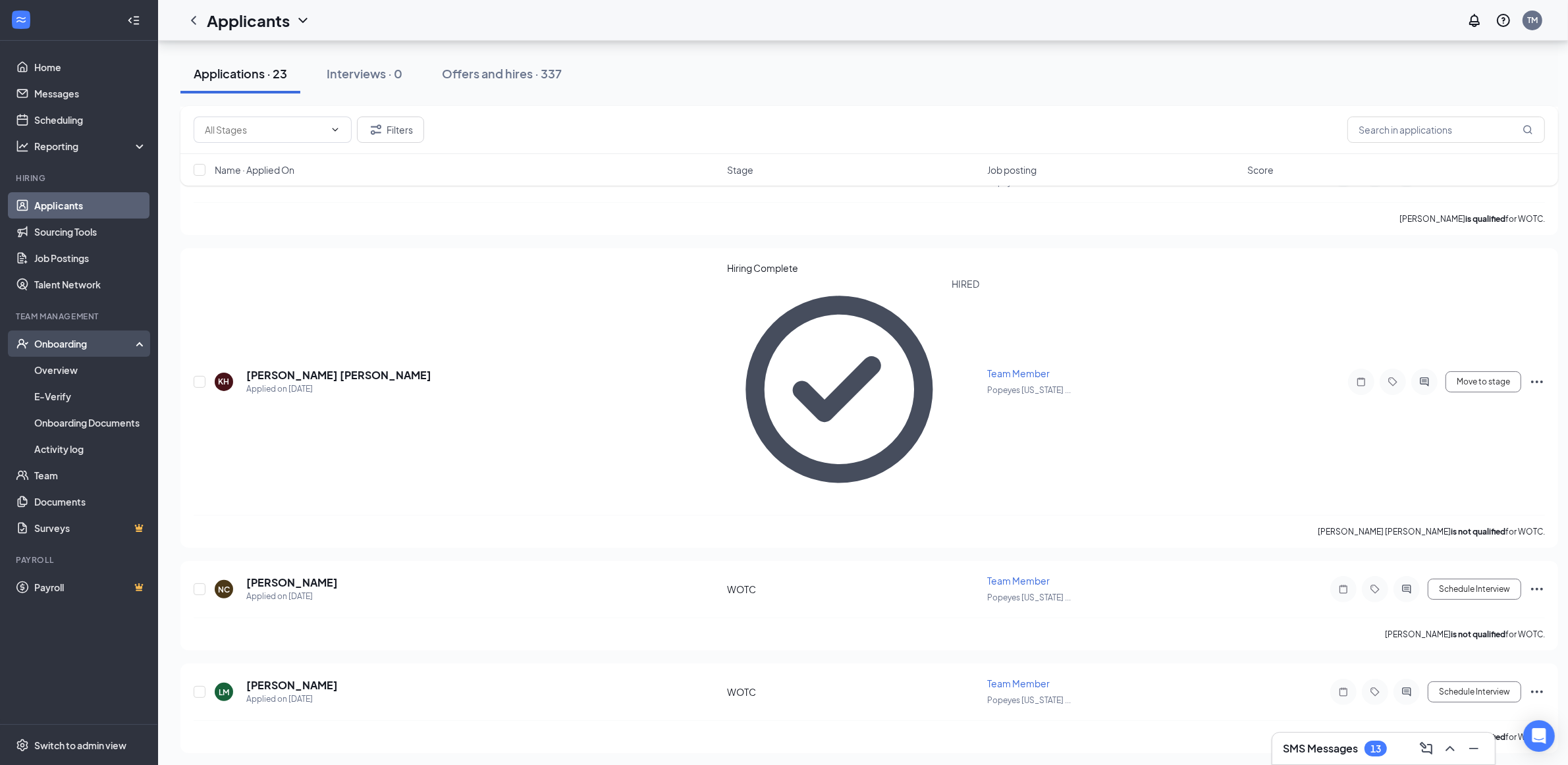
click at [107, 339] on div "Onboarding" at bounding box center [85, 344] width 102 height 13
click at [123, 448] on link "Activity log" at bounding box center [90, 449] width 113 height 27
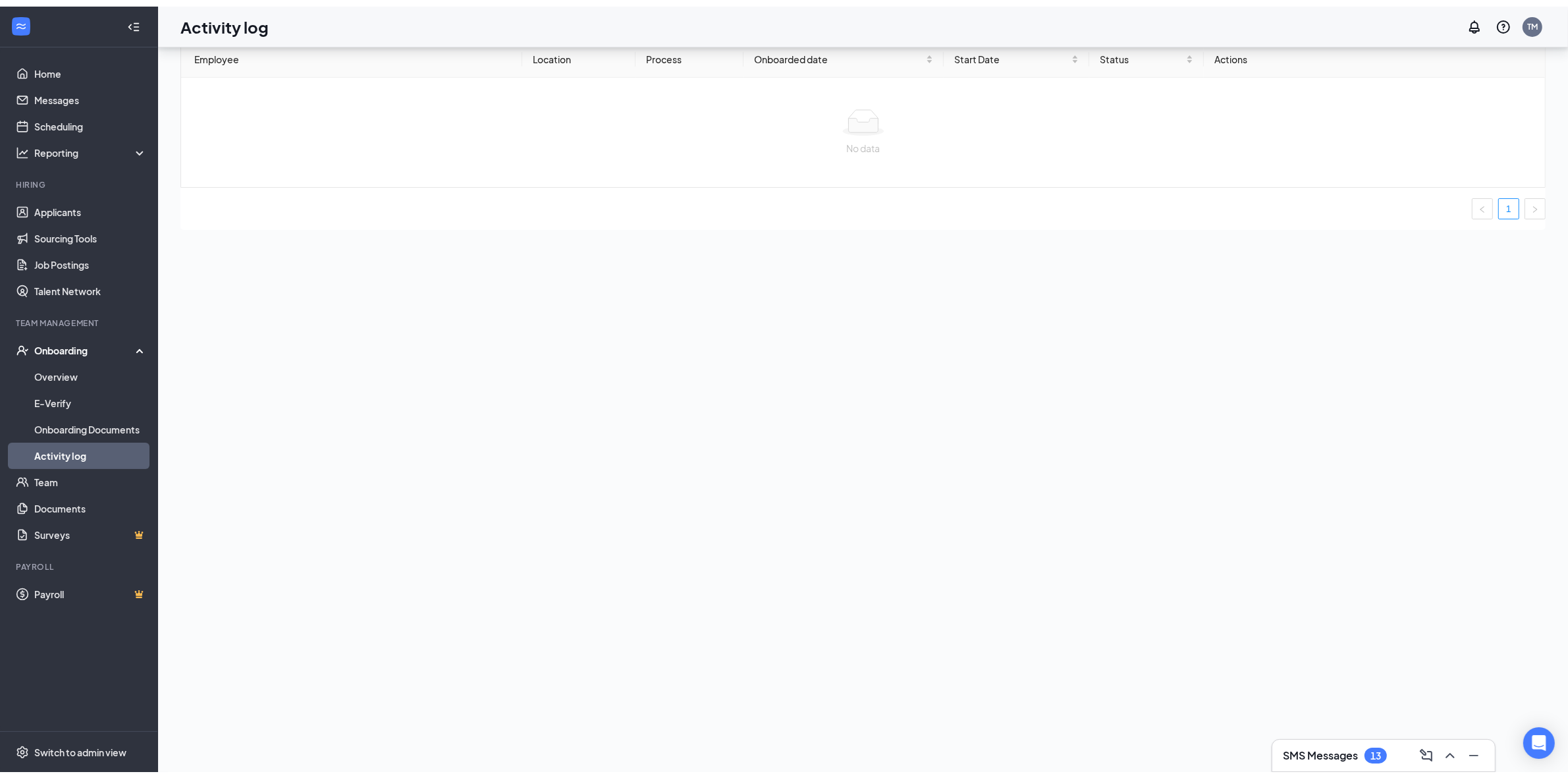
scroll to position [59, 0]
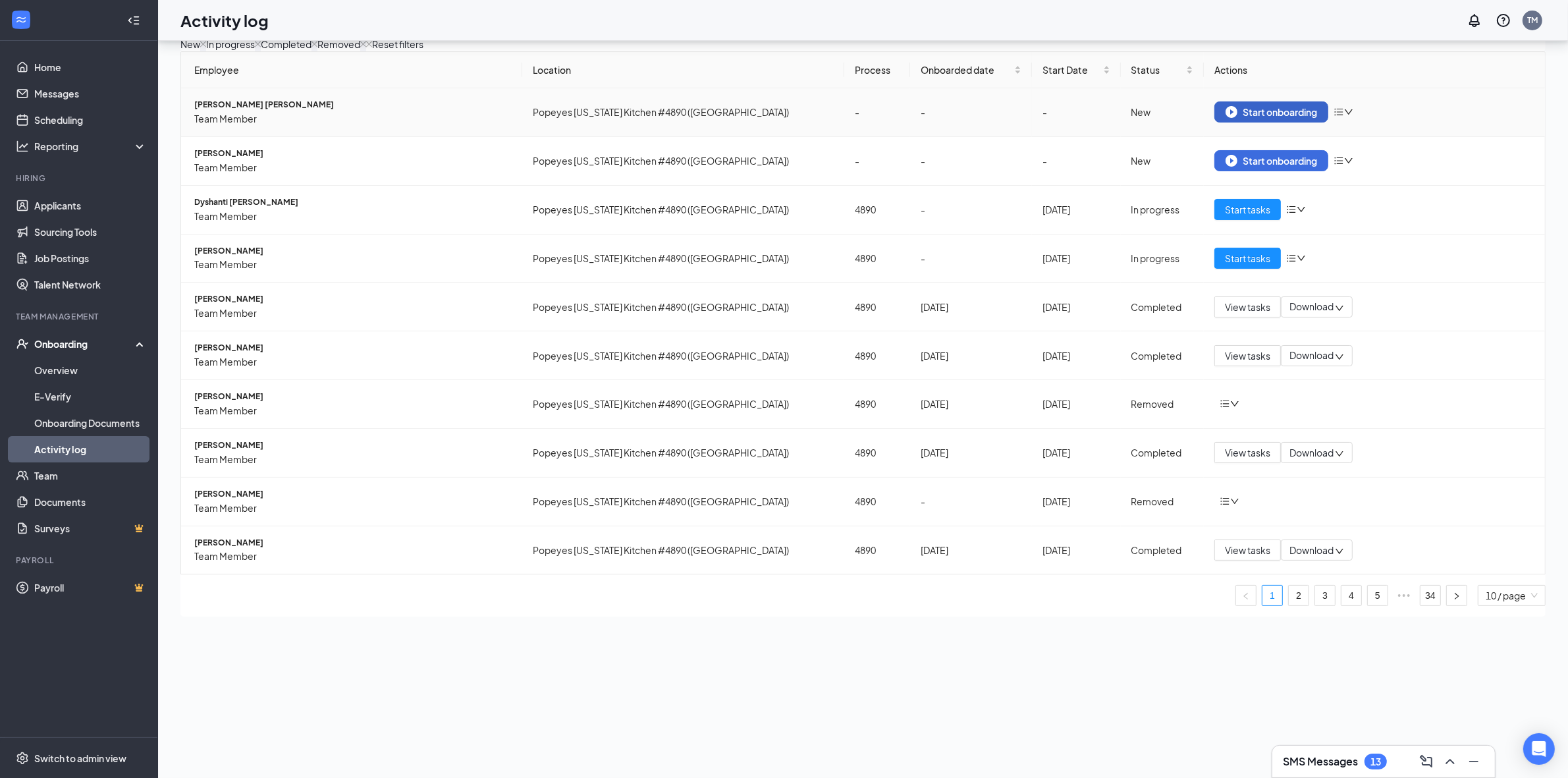
click at [1148, 118] on div "Start onboarding" at bounding box center [1271, 112] width 91 height 12
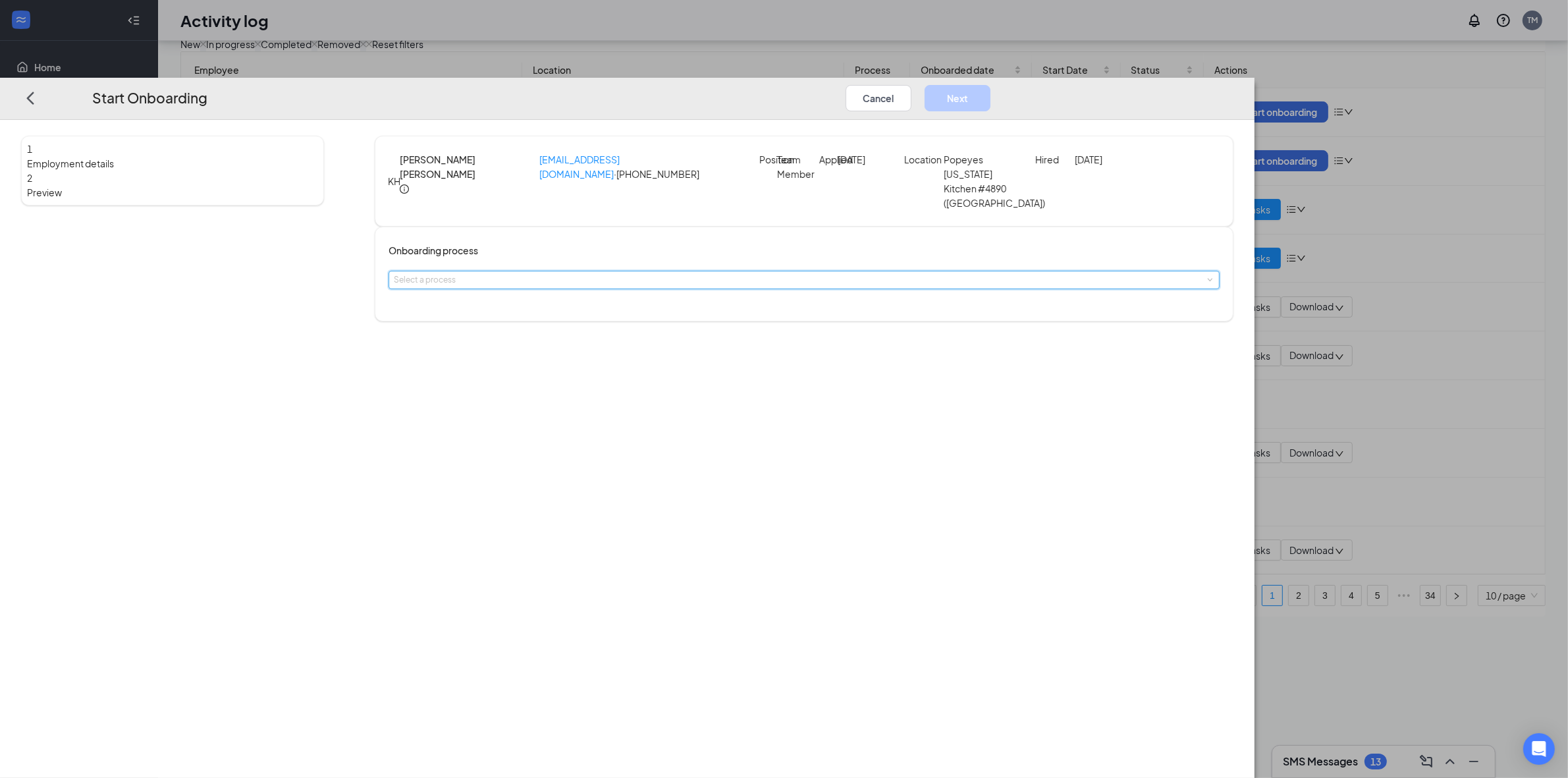
click at [744, 271] on div "Select a process" at bounding box center [804, 279] width 820 height 17
click at [632, 396] on li "4890" at bounding box center [706, 393] width 216 height 22
click at [489, 468] on div at bounding box center [443, 459] width 93 height 16
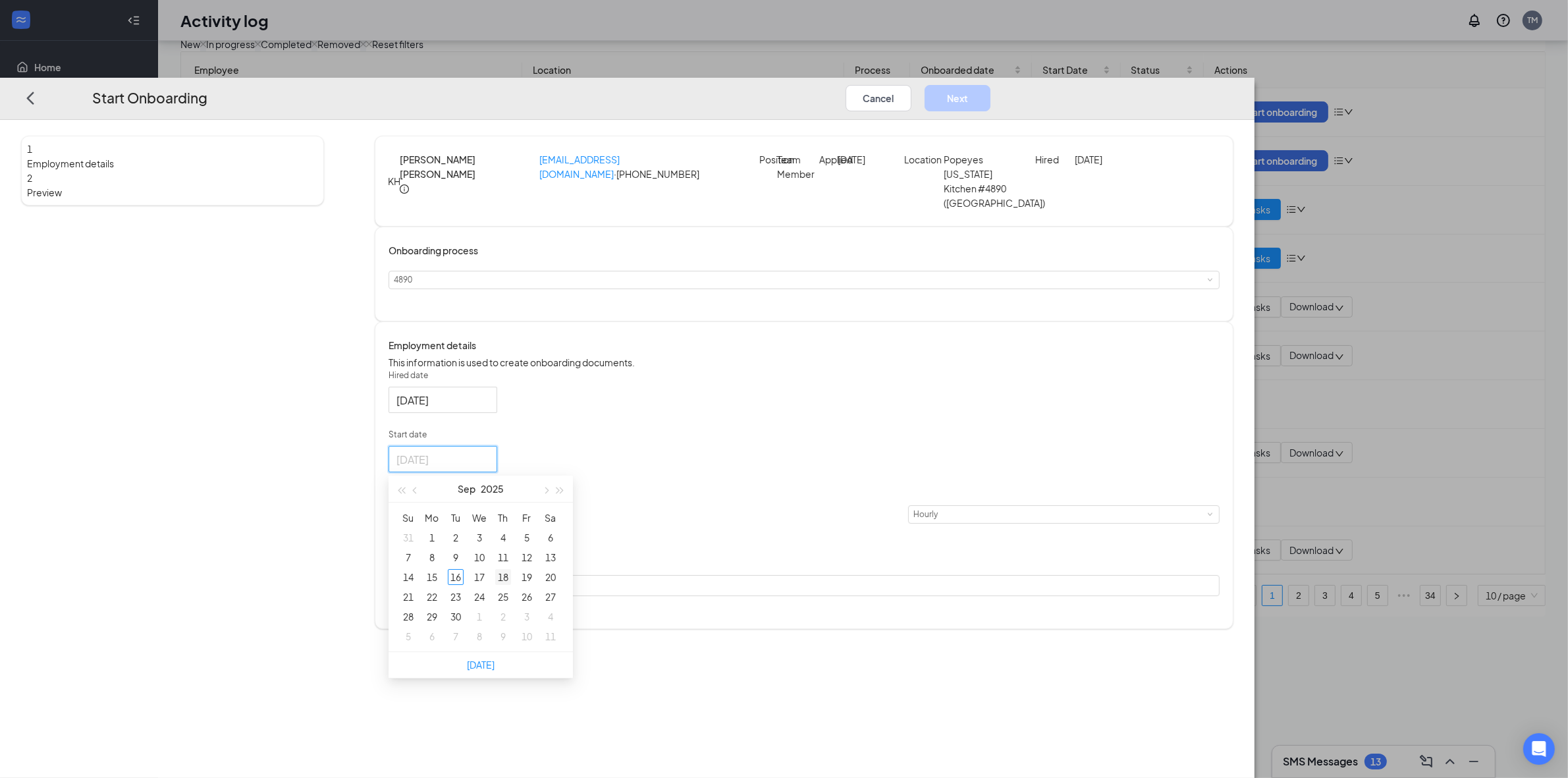
type input "Sep 18, 2025"
click at [511, 565] on div "18" at bounding box center [502, 577] width 15 height 15
click at [476, 523] on input at bounding box center [451, 514] width 52 height 17
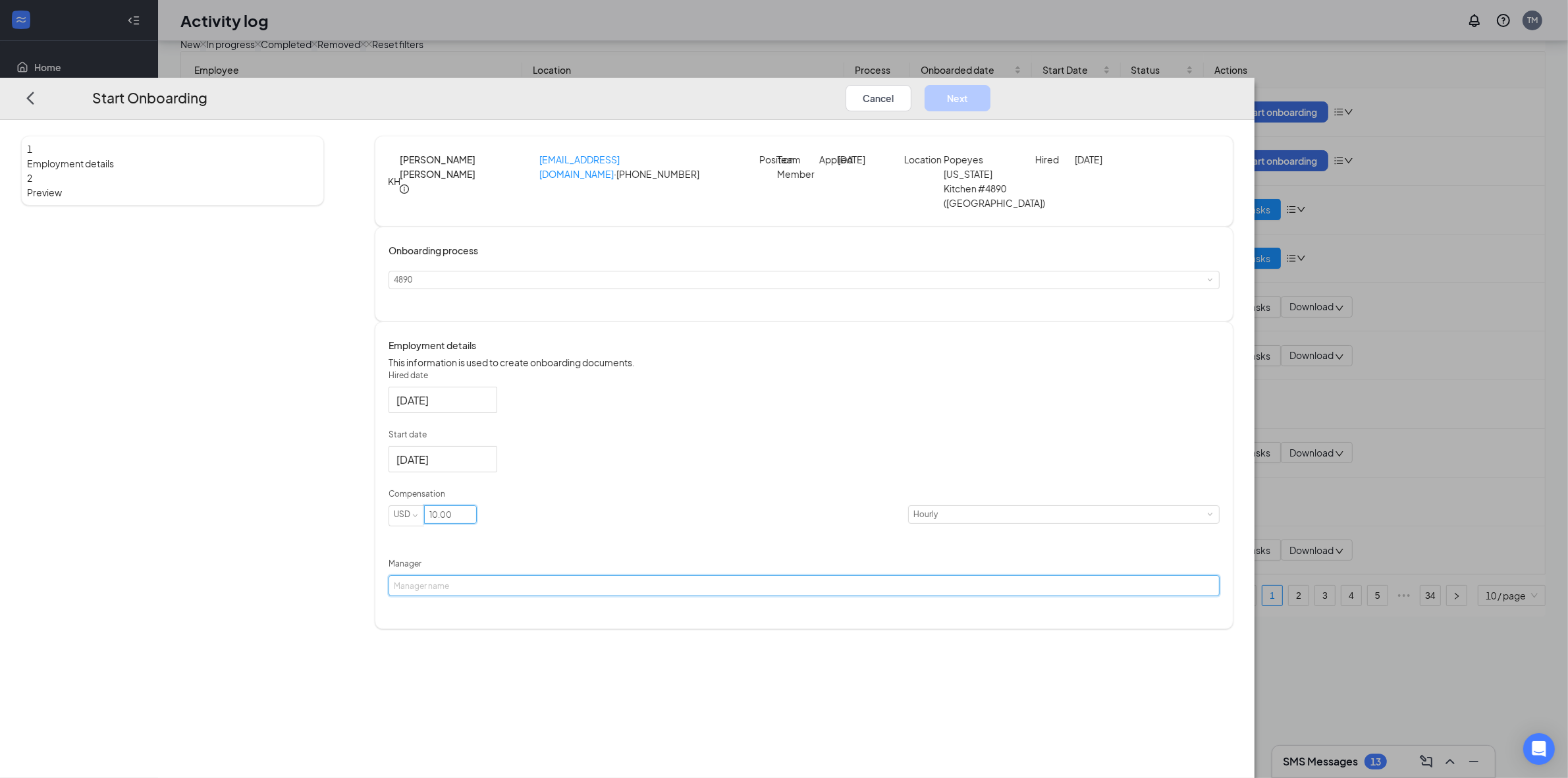
type input "10"
click at [675, 565] on input "Manager" at bounding box center [804, 586] width 831 height 21
type input "Tracy Macks"
click at [991, 85] on button "Next" at bounding box center [957, 98] width 66 height 27
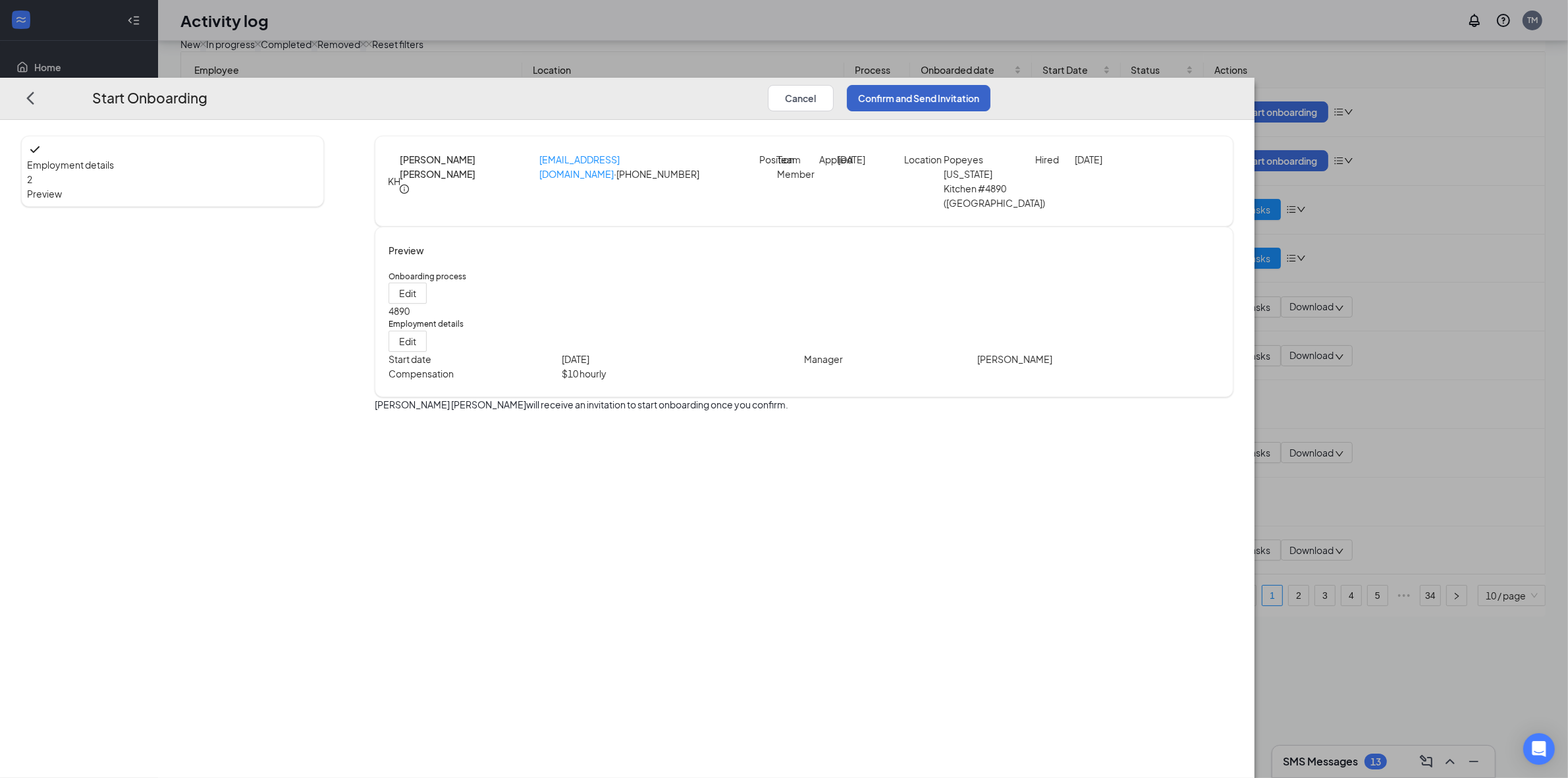
click at [991, 85] on button "Confirm and Send Invitation" at bounding box center [918, 98] width 144 height 27
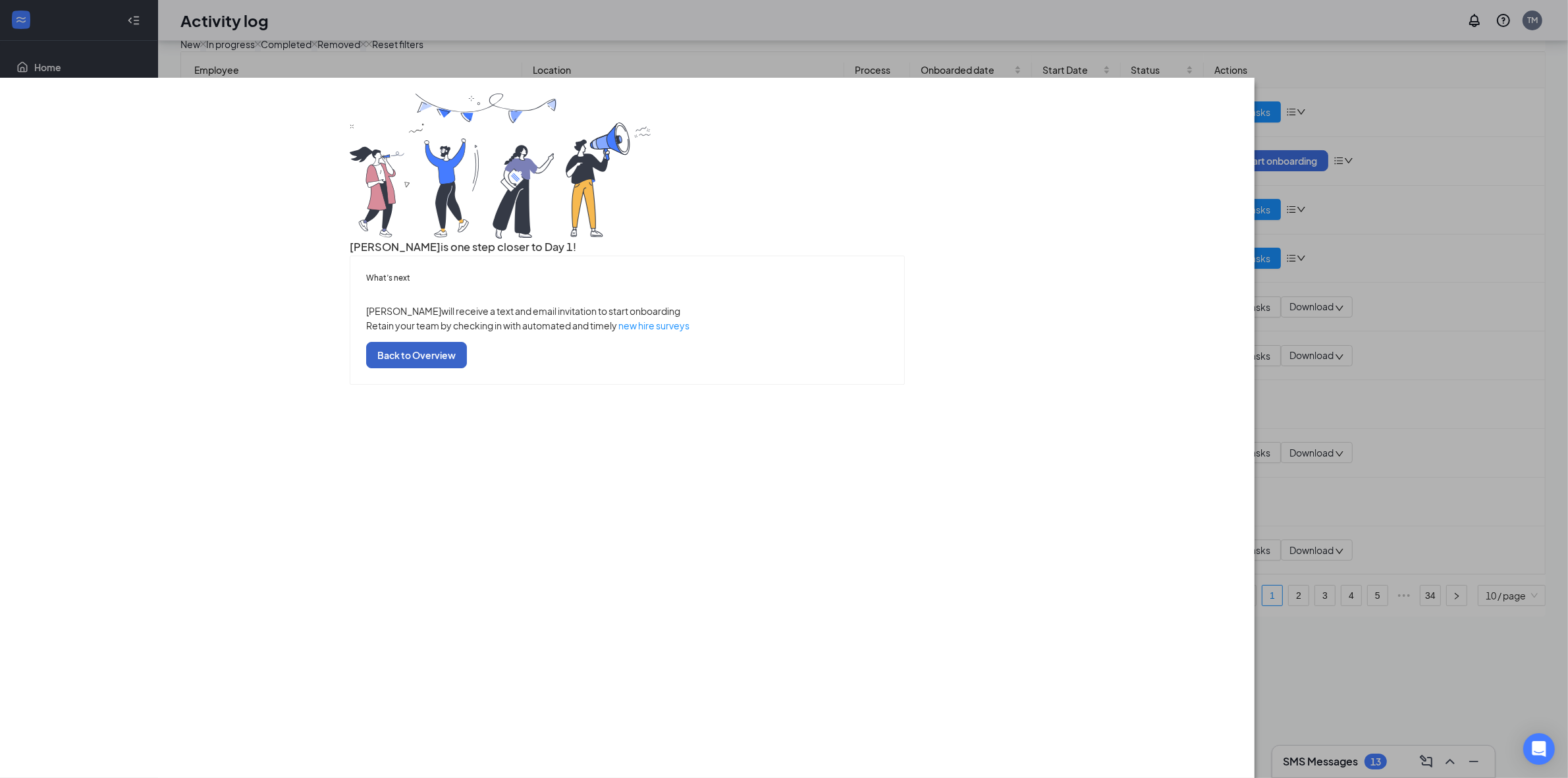
click at [467, 368] on button "Back to Overview" at bounding box center [416, 355] width 101 height 27
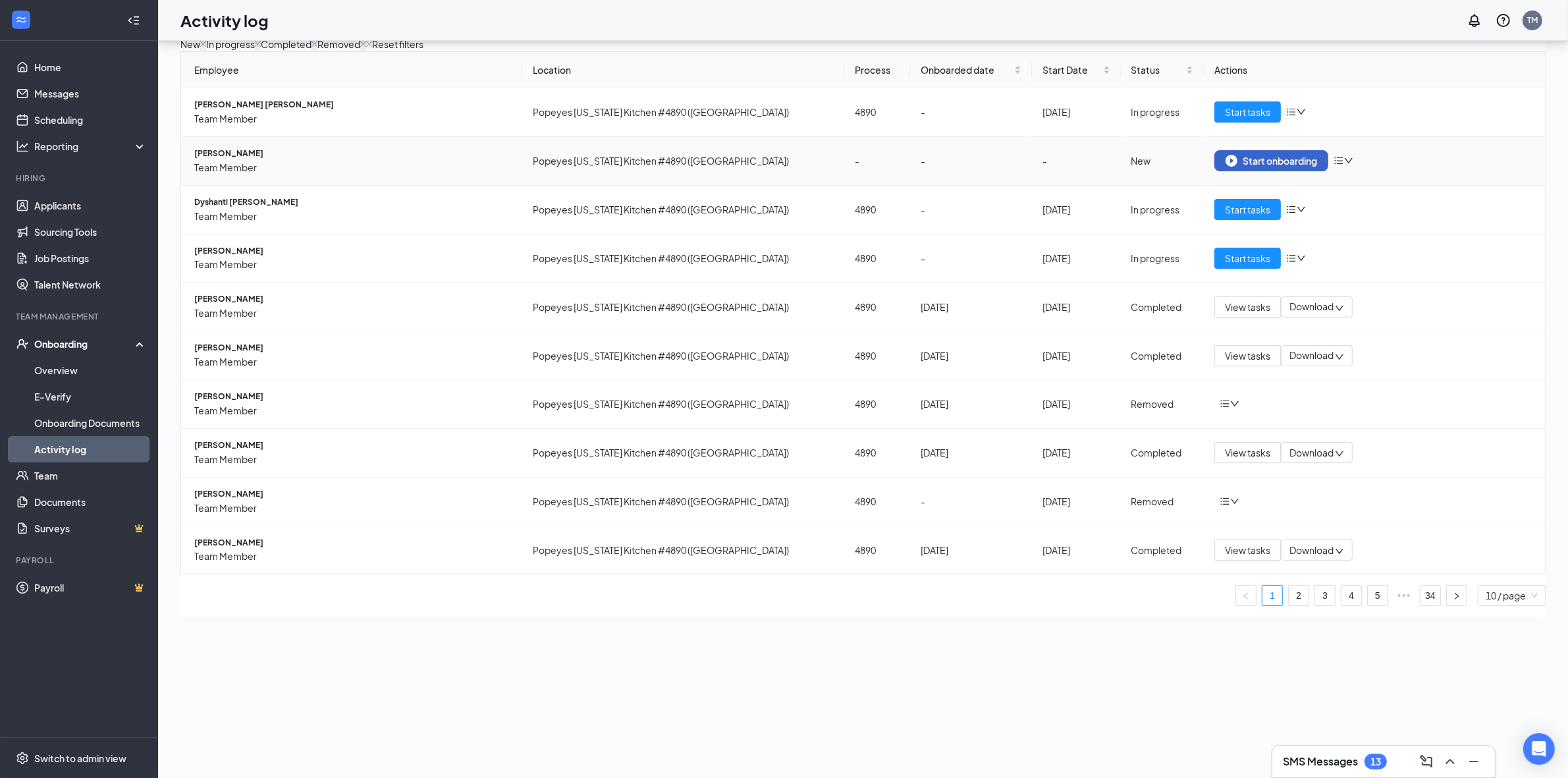
click at [1148, 167] on div "Start onboarding" at bounding box center [1271, 161] width 91 height 12
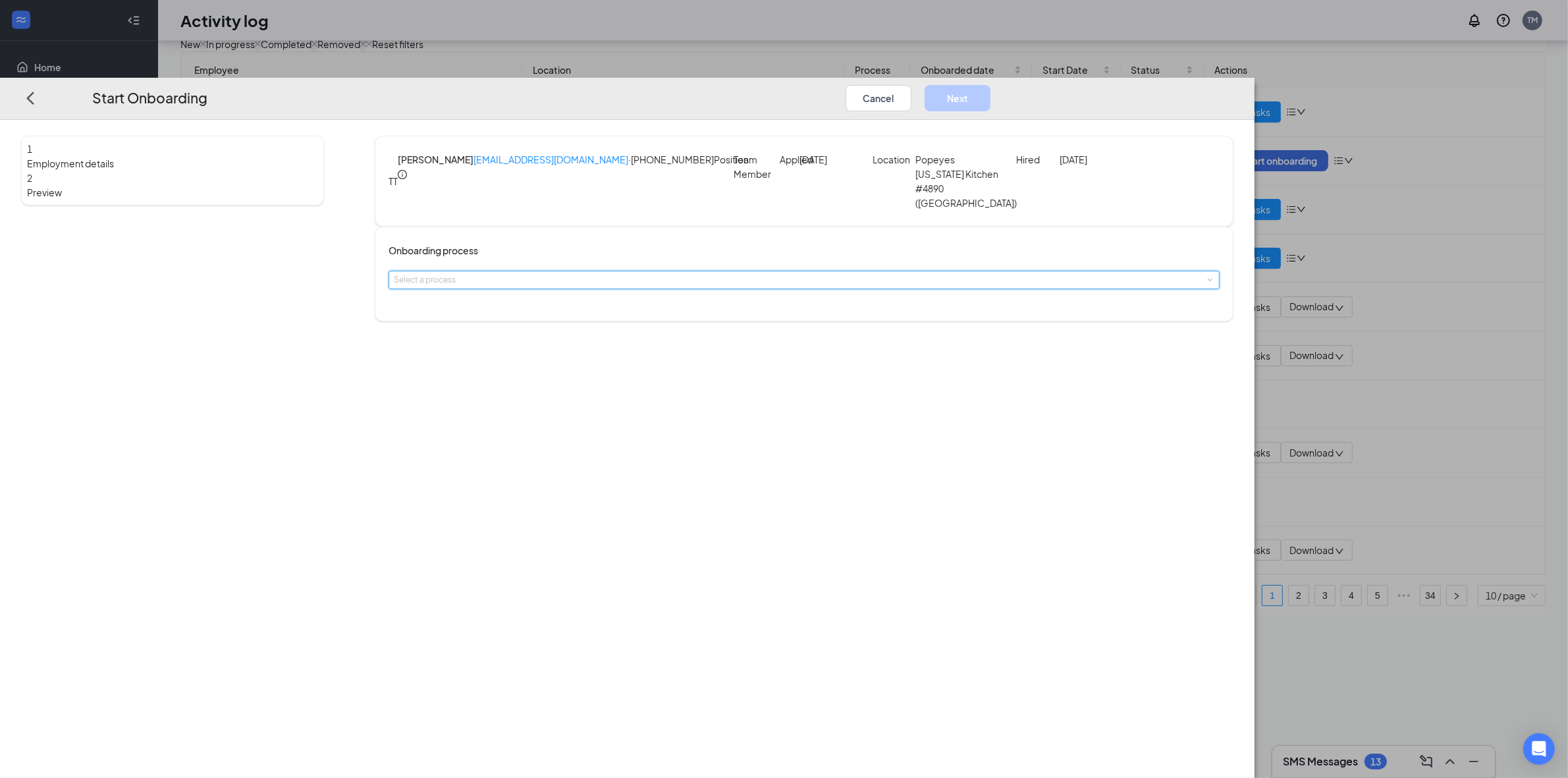
click at [1148, 278] on span at bounding box center [1209, 280] width 6 height 6
click at [667, 395] on li "4890" at bounding box center [706, 393] width 216 height 22
click at [489, 468] on div at bounding box center [443, 459] width 93 height 16
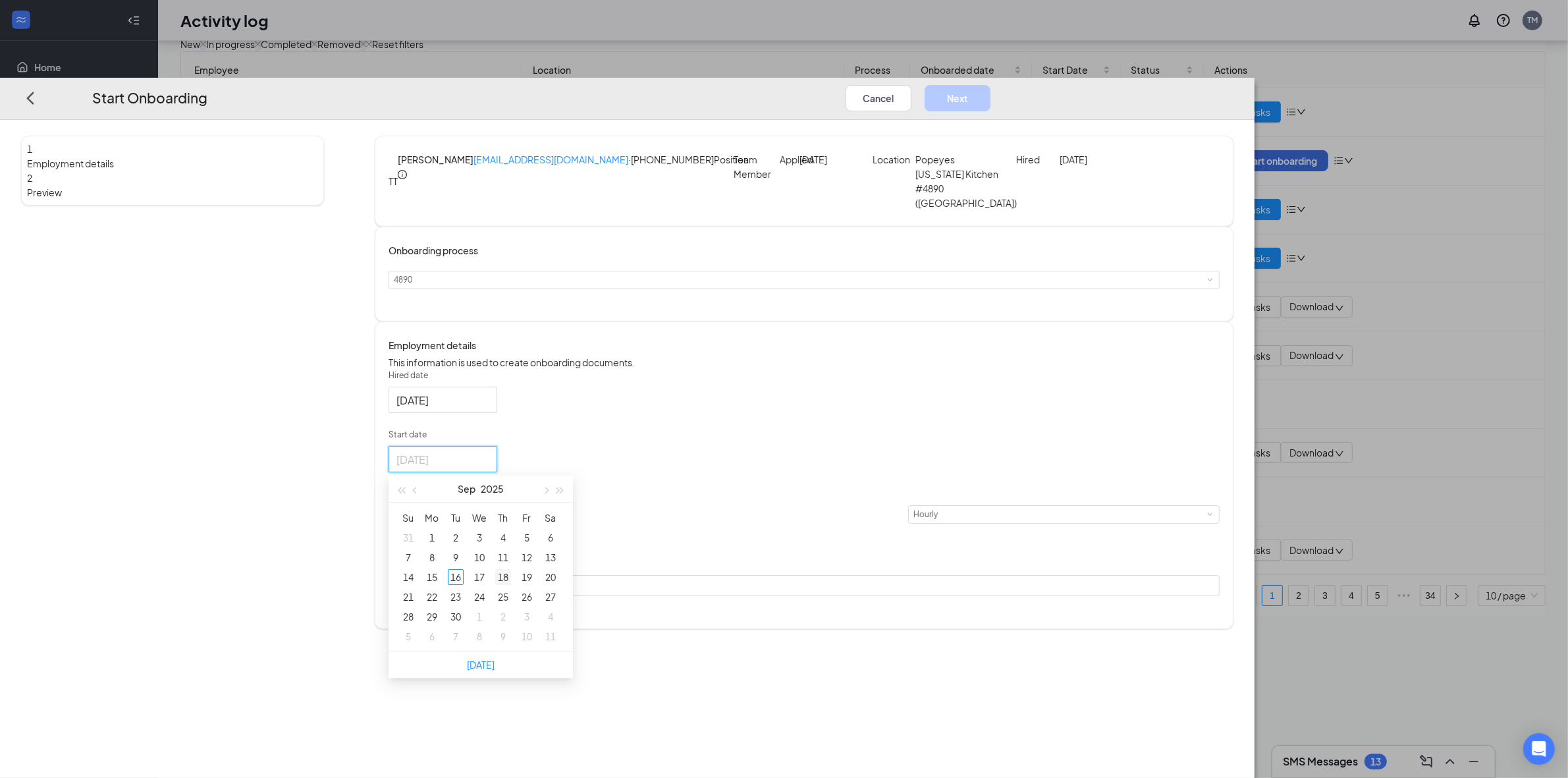
type input "Sep 18, 2025"
click at [511, 565] on div "18" at bounding box center [502, 577] width 15 height 15
click at [476, 523] on input at bounding box center [451, 514] width 52 height 17
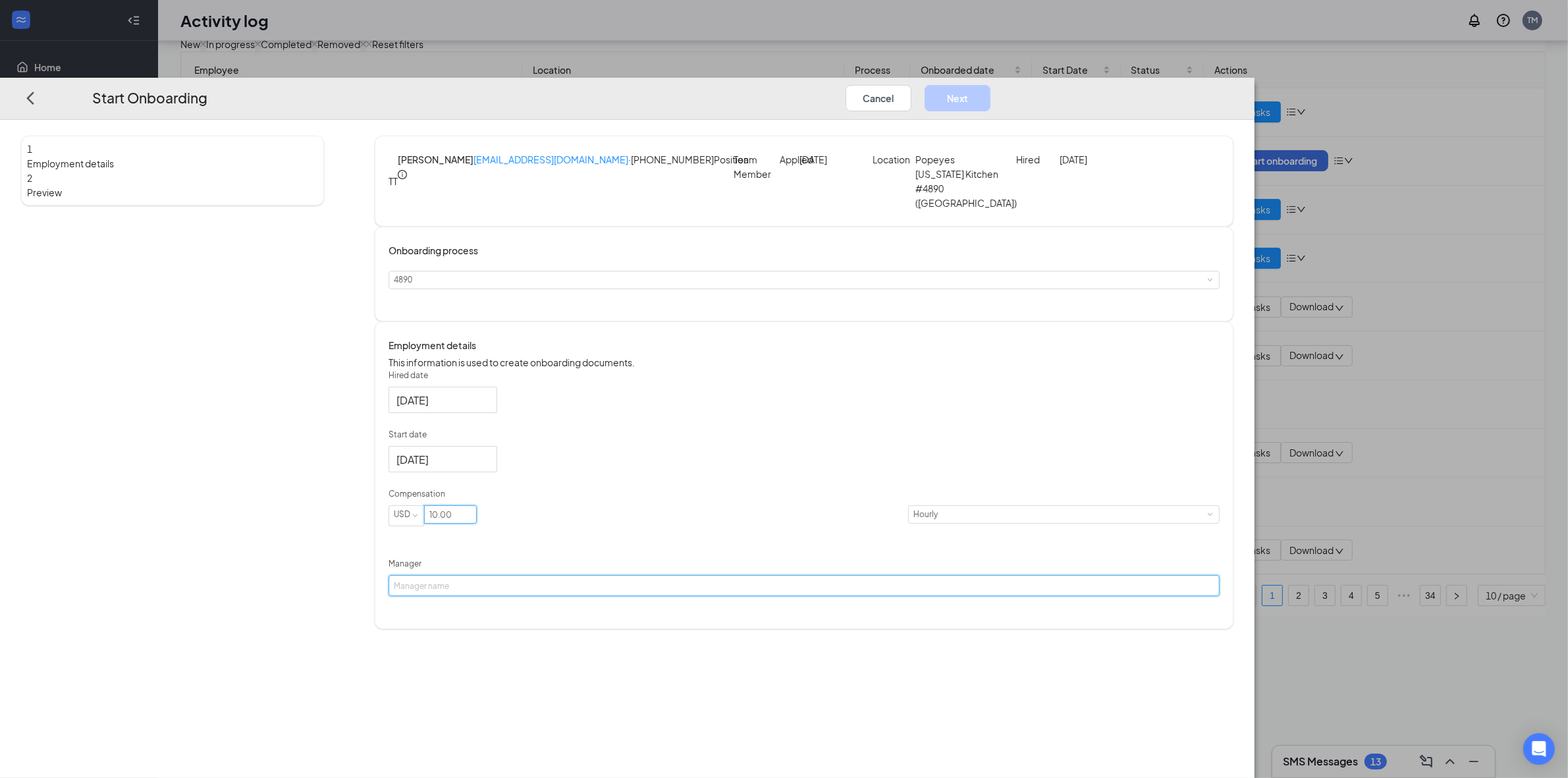
type input "10"
click at [667, 565] on input "Manager" at bounding box center [804, 586] width 831 height 21
type input "Tracy Macks"
click at [991, 85] on button "Next" at bounding box center [957, 98] width 66 height 27
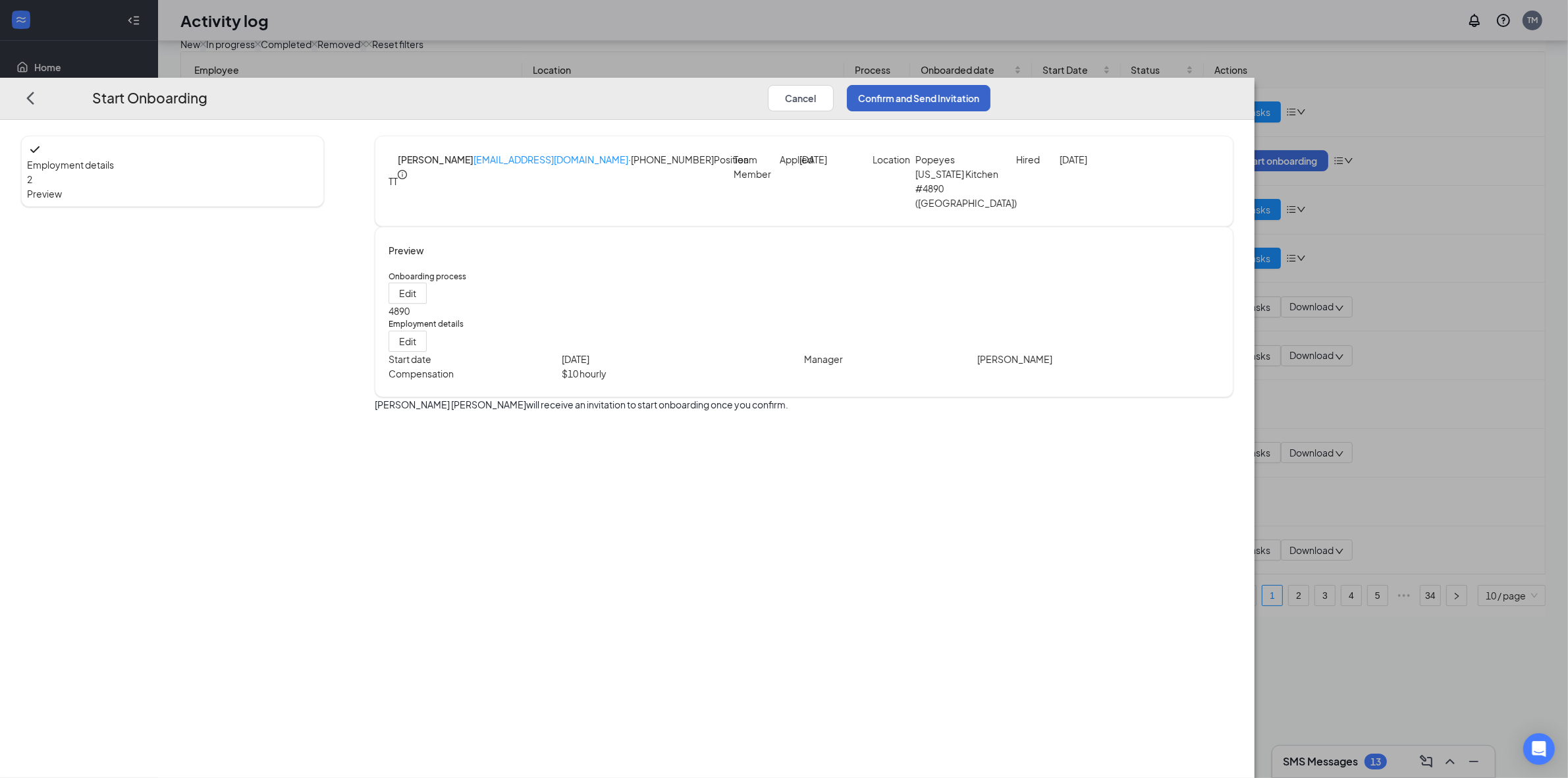
click at [991, 85] on button "Confirm and Send Invitation" at bounding box center [918, 98] width 144 height 27
